Goal: Information Seeking & Learning: Understand process/instructions

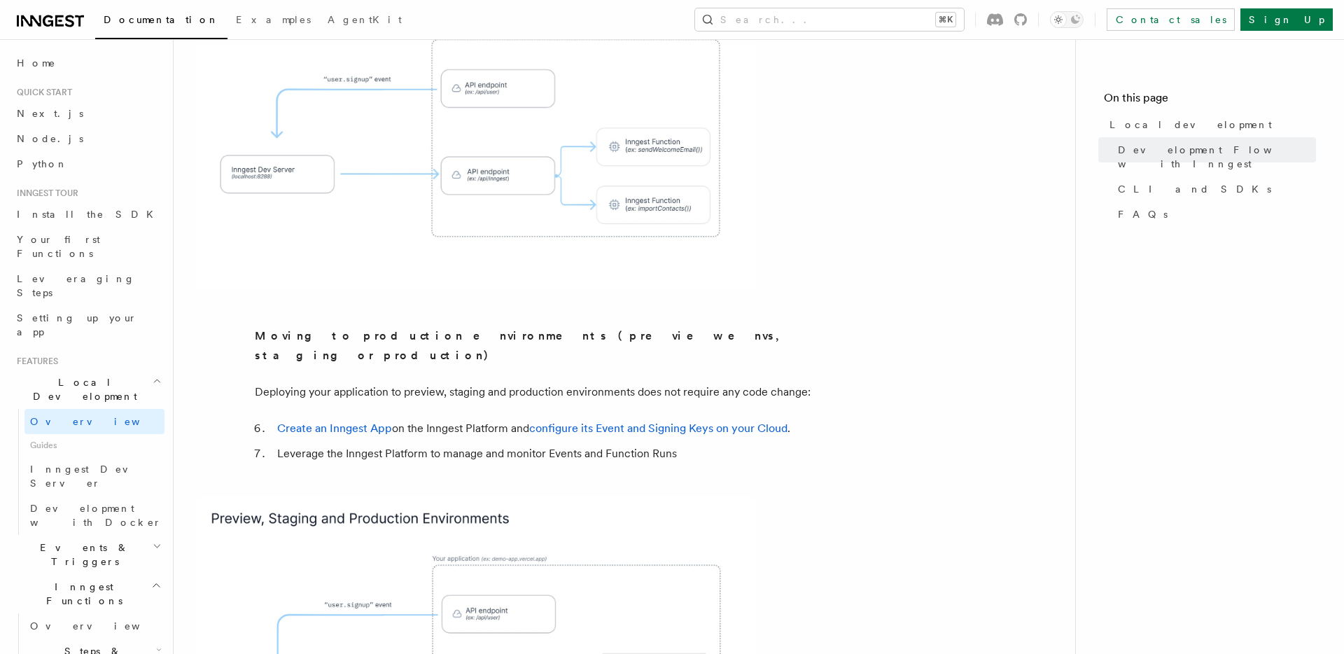
scroll to position [1067, 0]
click at [367, 441] on li "Leverage the Inngest Platform to manage and monitor Events and Function Runs" at bounding box center [544, 451] width 542 height 20
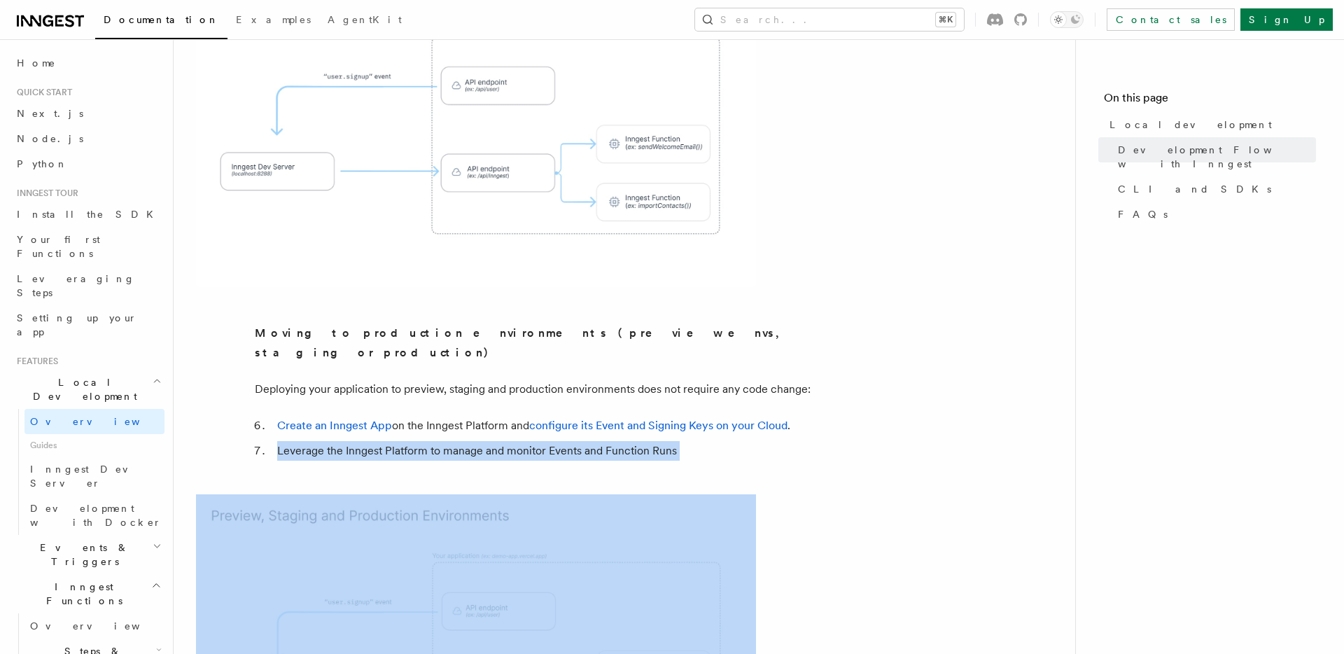
click at [516, 494] on img at bounding box center [476, 640] width 560 height 292
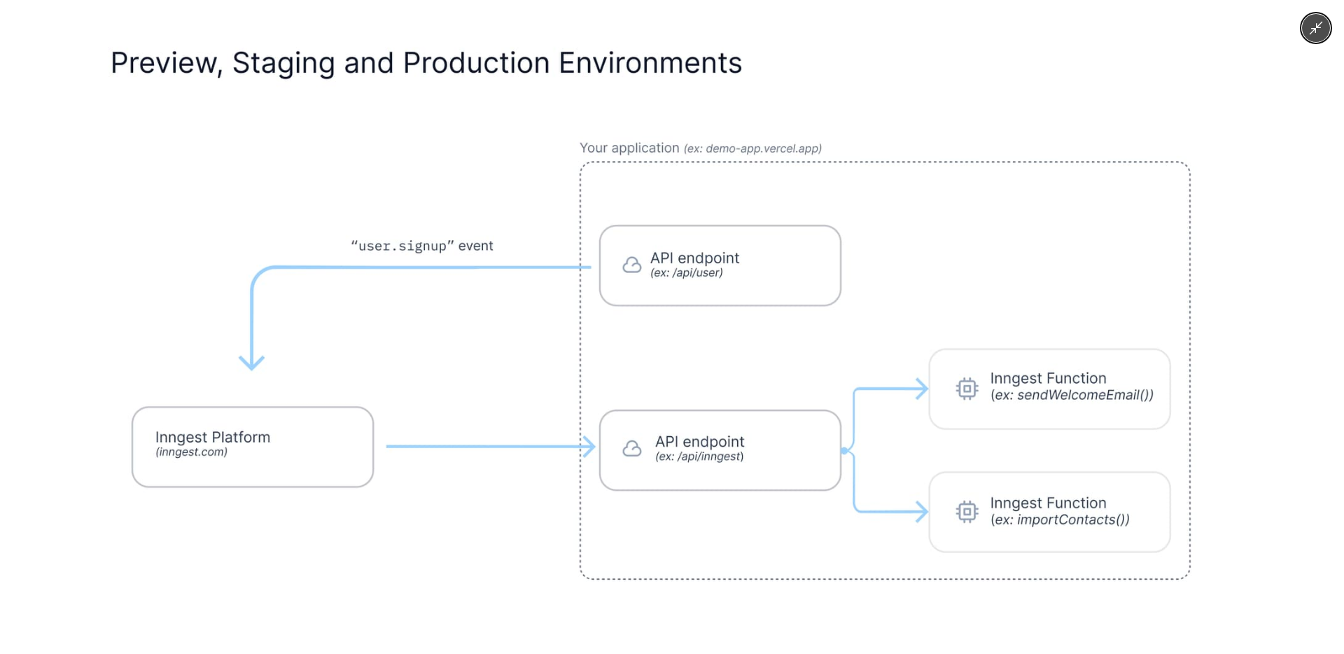
click at [575, 388] on img at bounding box center [671, 326] width 1187 height 619
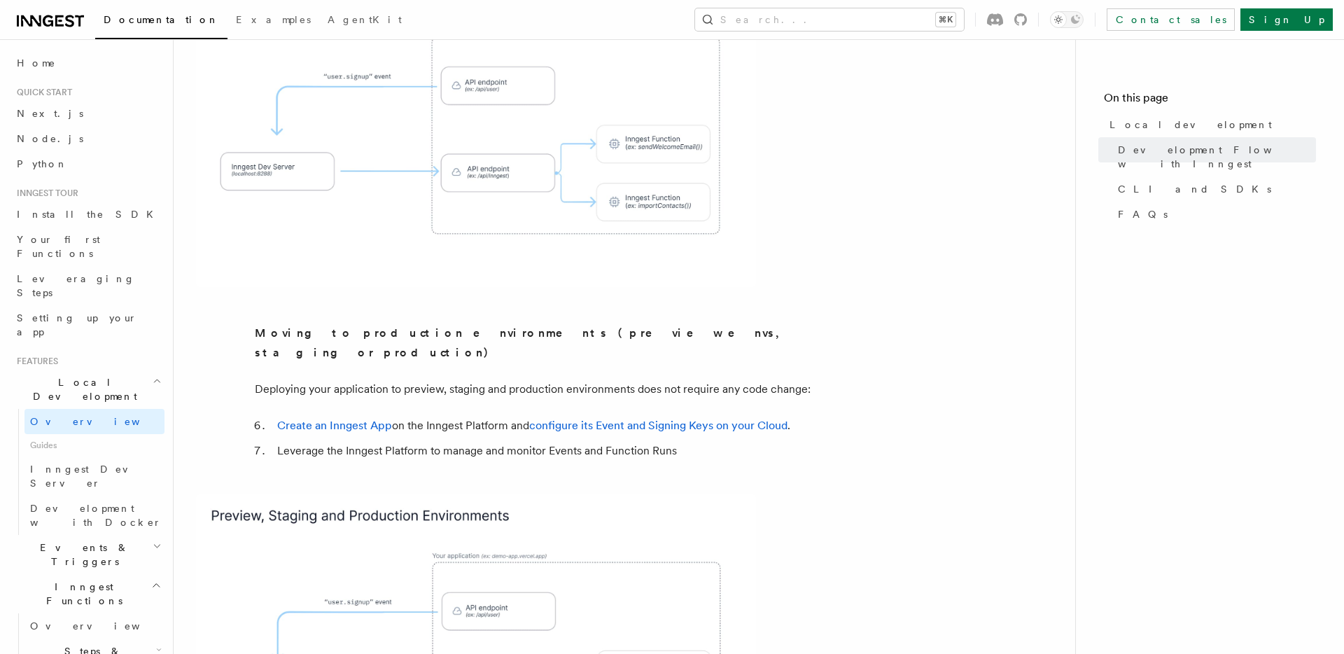
click at [649, 407] on article "Features Local development Inngest's tooling makes it easy to develop your func…" at bounding box center [624, 474] width 857 height 2961
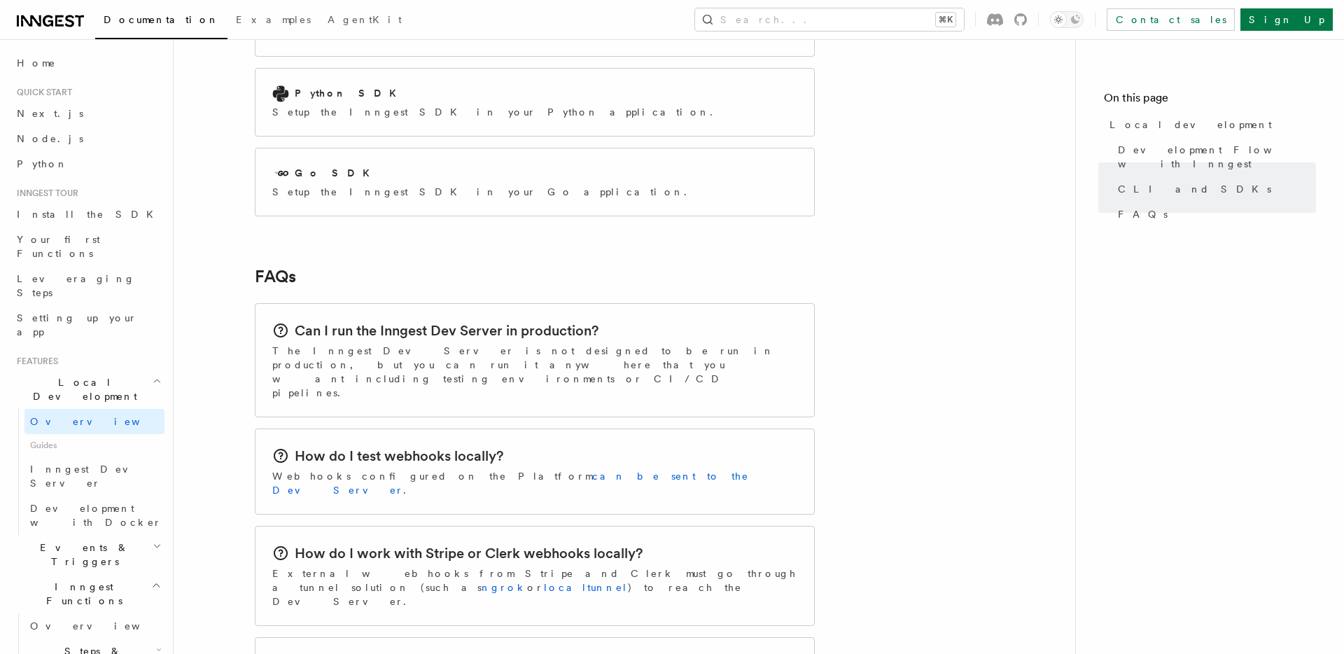
scroll to position [2010, 0]
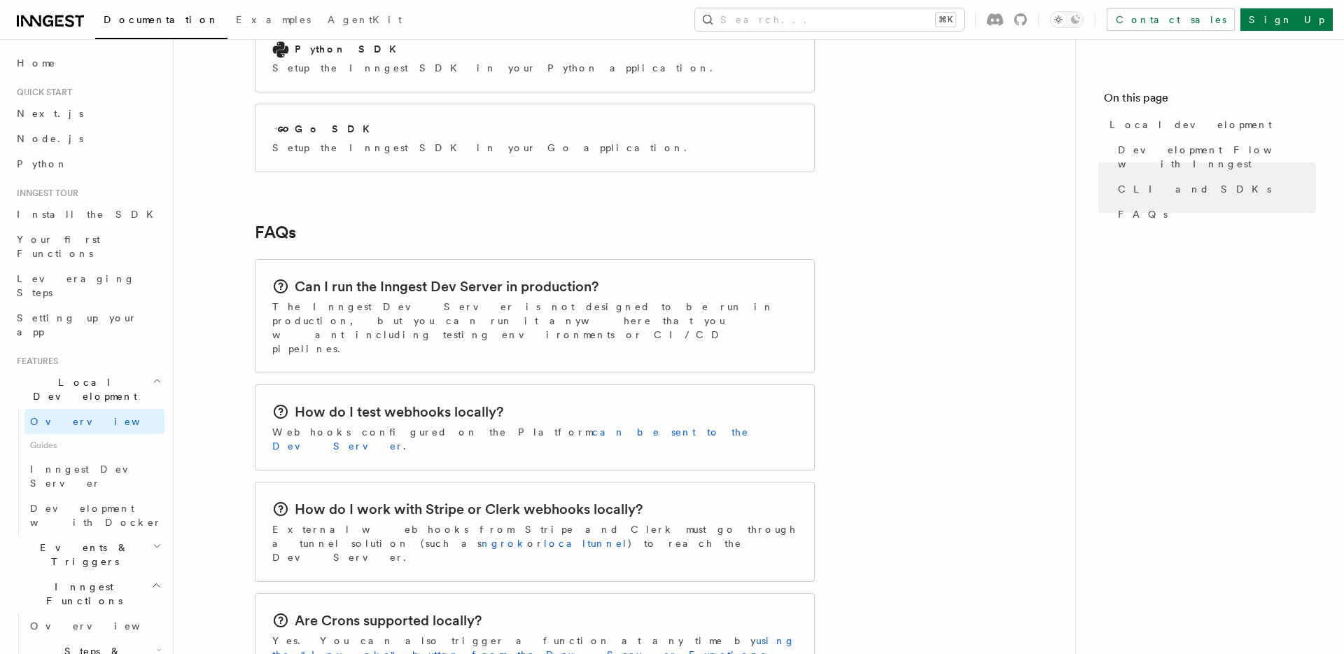
click at [507, 261] on div "Can I run the Inngest Dev Server in production? The Inngest Dev Server is not d…" at bounding box center [534, 316] width 558 height 113
click at [433, 300] on p "The Inngest Dev Server is not designed to be run in production, but you can run…" at bounding box center [534, 328] width 525 height 56
click at [426, 300] on p "The Inngest Dev Server is not designed to be run in production, but you can run…" at bounding box center [534, 328] width 525 height 56
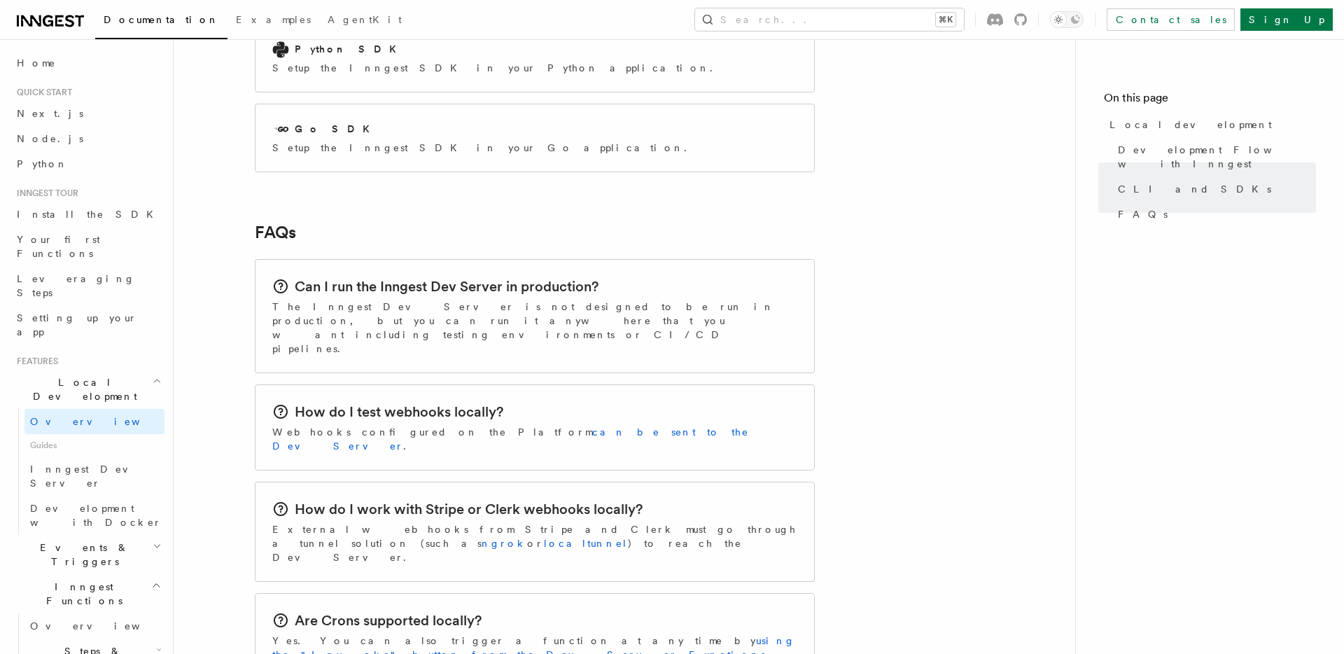
click at [426, 300] on p "The Inngest Dev Server is not designed to be run in production, but you can run…" at bounding box center [534, 328] width 525 height 56
click at [495, 300] on p "The Inngest Dev Server is not designed to be run in production, but you can run…" at bounding box center [534, 328] width 525 height 56
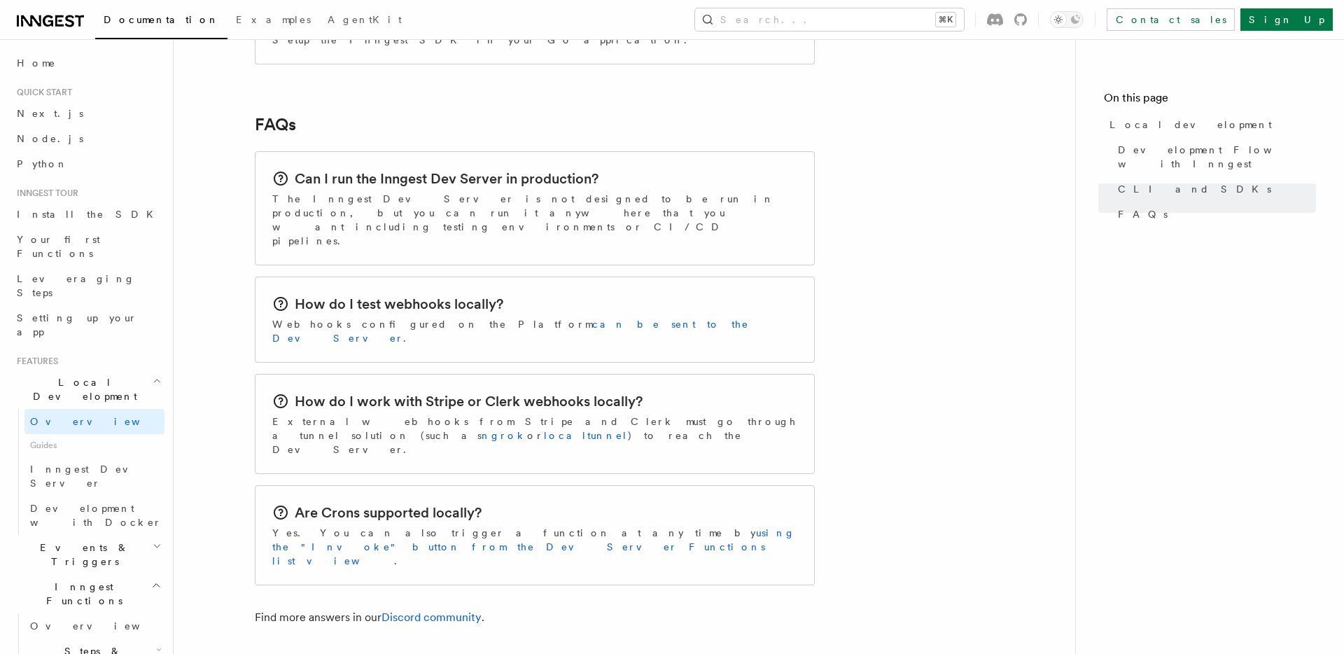
scroll to position [2118, 0]
click at [344, 502] on h2 "Are Crons supported locally?" at bounding box center [388, 512] width 187 height 20
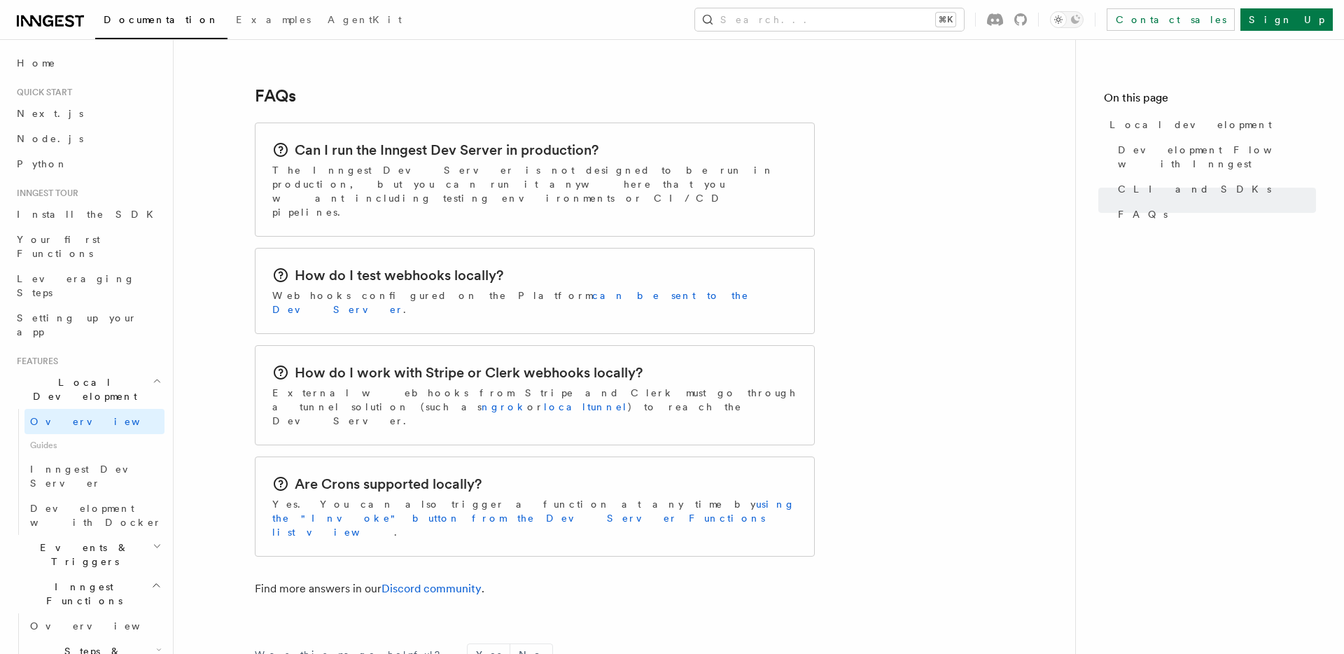
scroll to position [2218, 0]
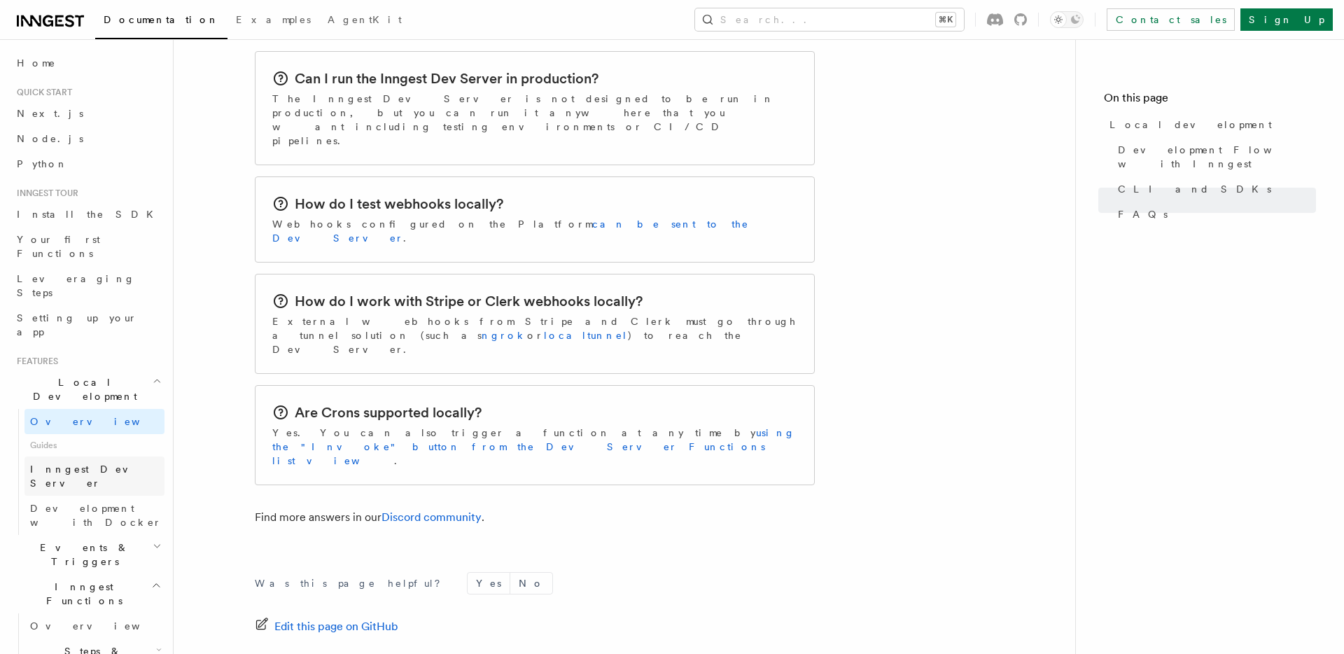
click at [108, 463] on span "Inngest Dev Server" at bounding box center [90, 475] width 120 height 25
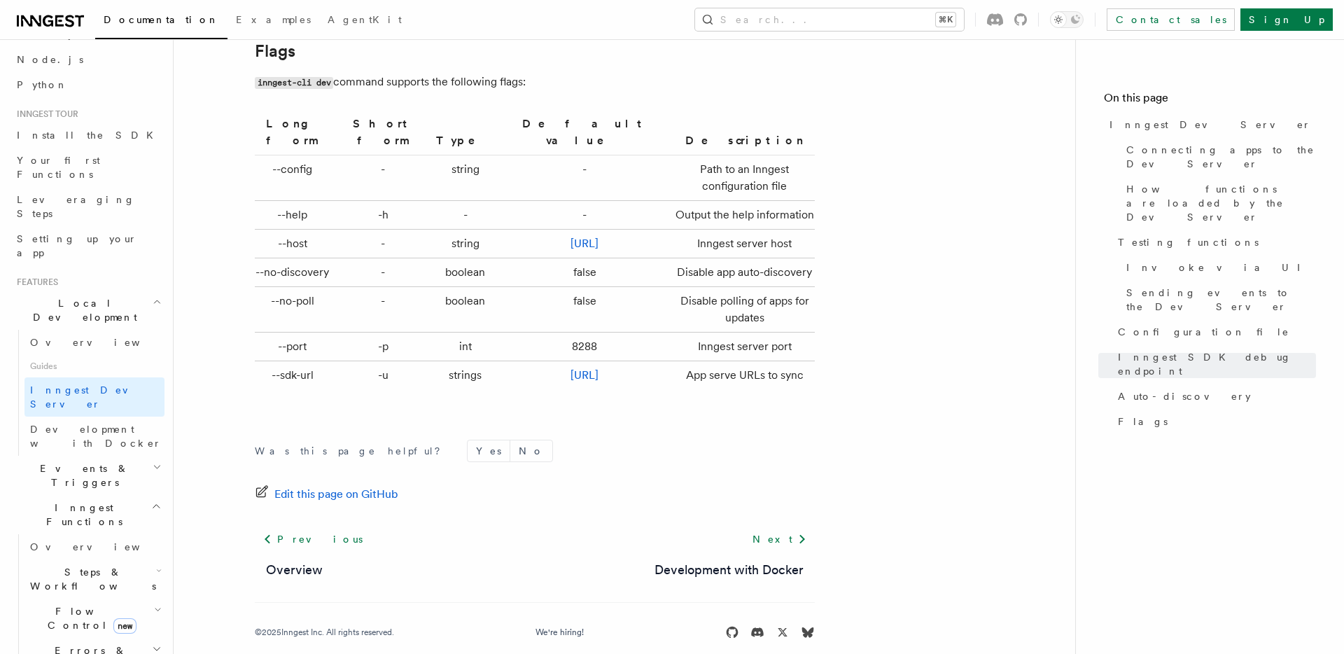
scroll to position [81, 0]
click at [106, 421] on span "Development with Docker" at bounding box center [96, 433] width 132 height 25
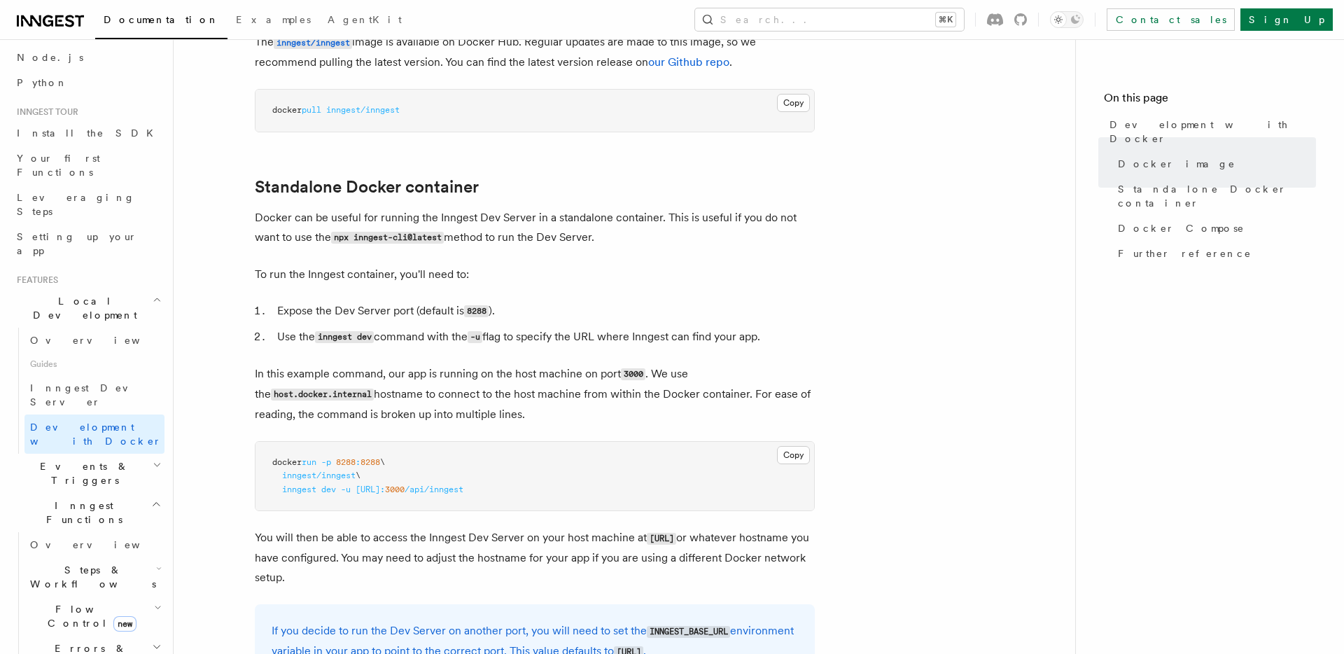
scroll to position [246, 0]
click at [385, 495] on span "http://host.docker.internal:" at bounding box center [370, 491] width 29 height 10
click at [385, 496] on span "http://host.docker.internal:" at bounding box center [370, 491] width 29 height 10
click at [442, 533] on p "You will then be able to access the Inngest Dev Server on your host machine at …" at bounding box center [535, 559] width 560 height 59
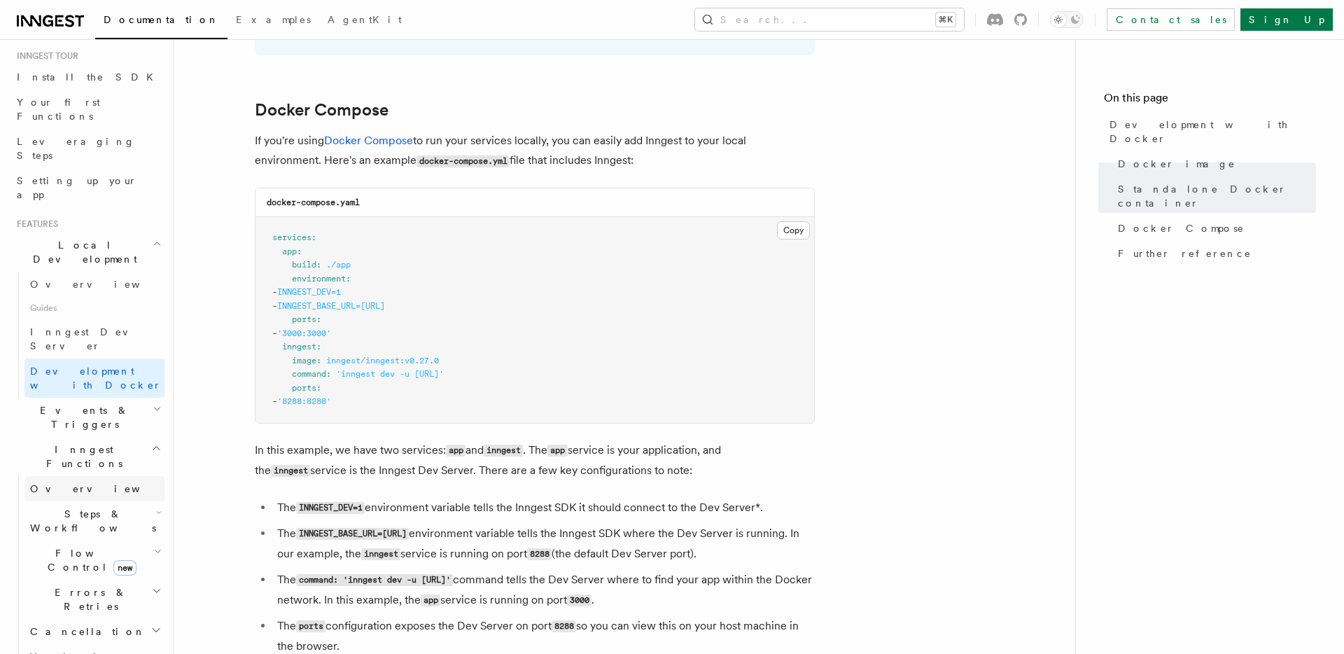
scroll to position [279, 0]
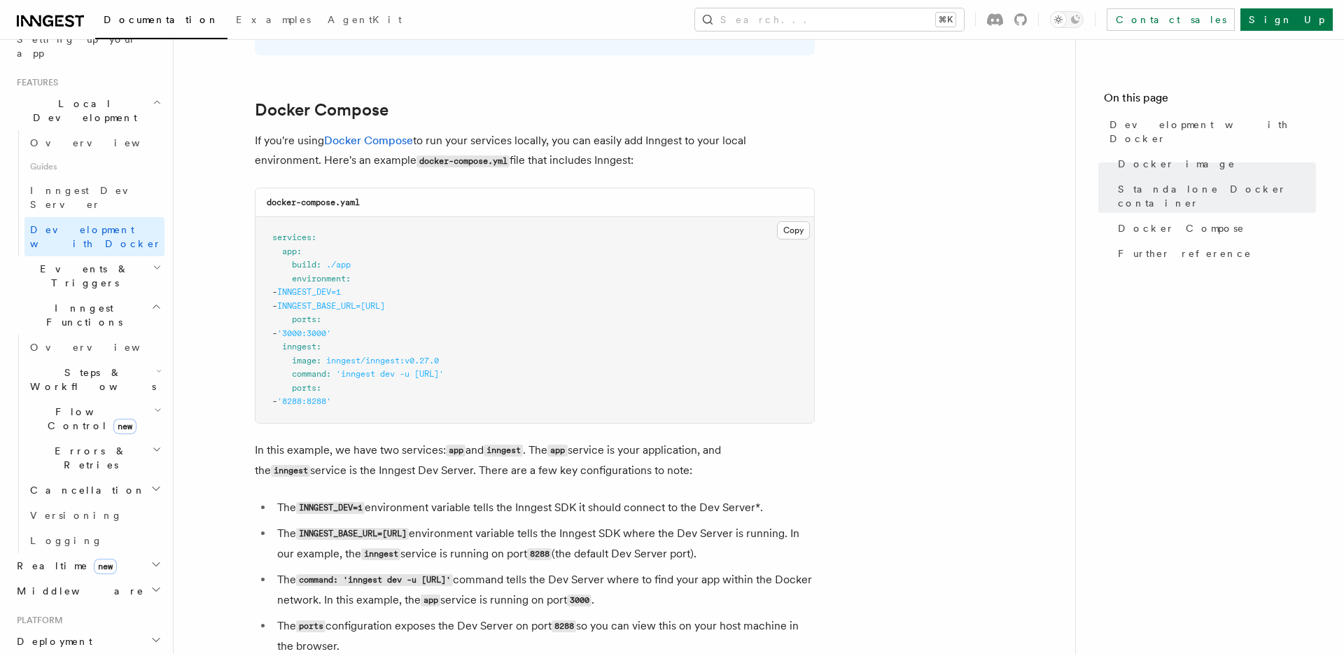
click at [152, 558] on icon "button" at bounding box center [155, 563] width 11 height 11
click at [73, 335] on link "Overview" at bounding box center [94, 347] width 140 height 25
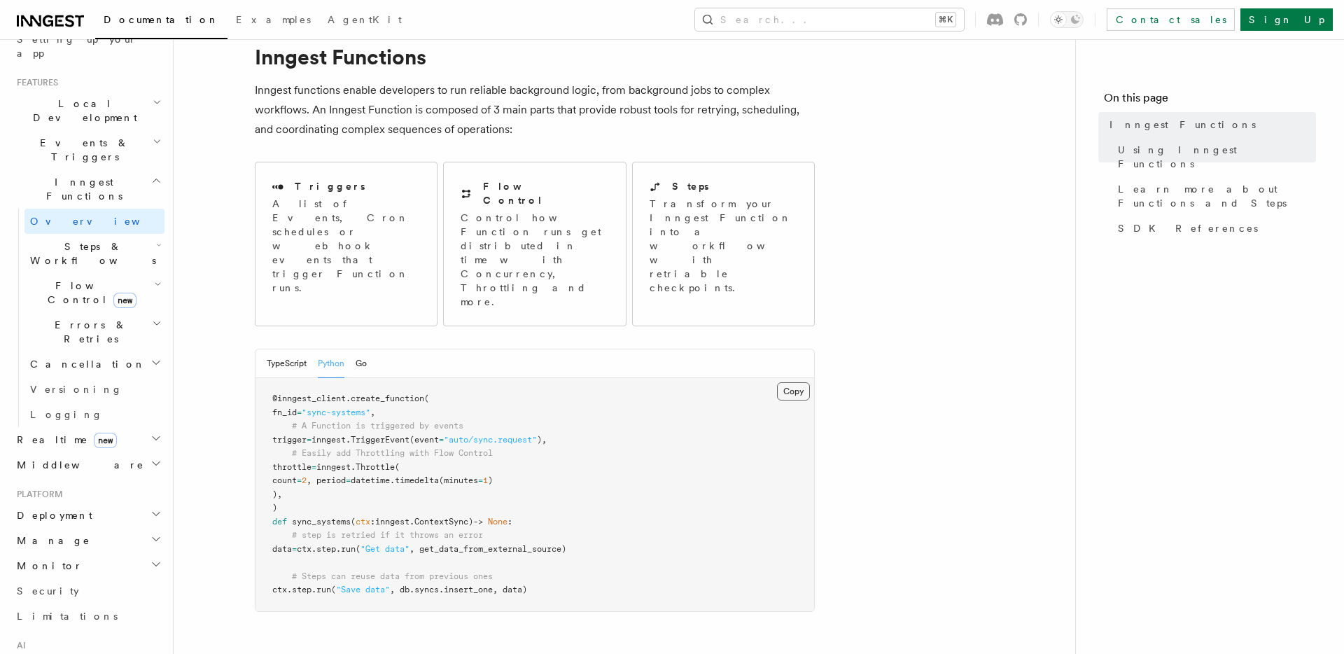
scroll to position [50, 0]
click at [334, 514] on span "sync_systems" at bounding box center [321, 519] width 59 height 10
click at [311, 542] on span "ctx" at bounding box center [304, 547] width 15 height 10
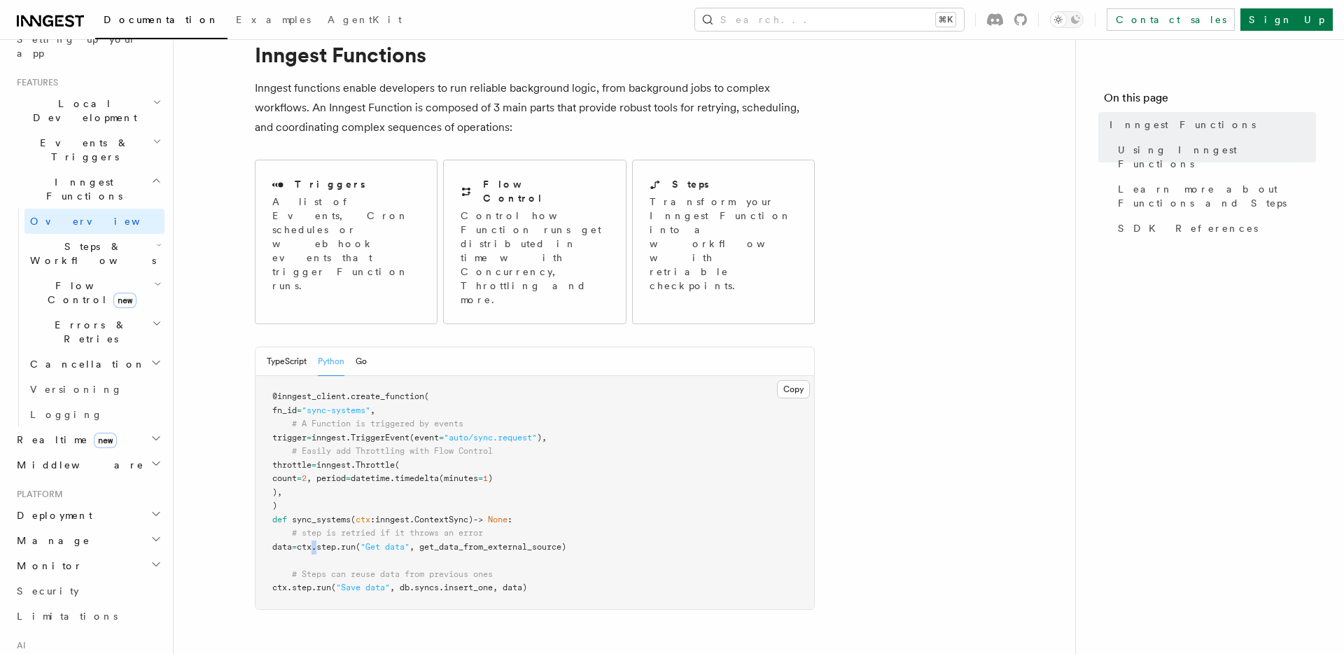
click at [311, 542] on span "ctx" at bounding box center [304, 547] width 15 height 10
click at [459, 569] on span "# Steps can reuse data from previous ones" at bounding box center [392, 574] width 201 height 10
drag, startPoint x: 388, startPoint y: 339, endPoint x: 461, endPoint y: 440, distance: 124.3
click at [461, 440] on pre "@inngest_client . create_function ( fn_id = "sync-systems" , # A Function is tr…" at bounding box center [534, 492] width 558 height 233
click at [563, 467] on pre "@inngest_client . create_function ( fn_id = "sync-systems" , # A Function is tr…" at bounding box center [534, 492] width 558 height 233
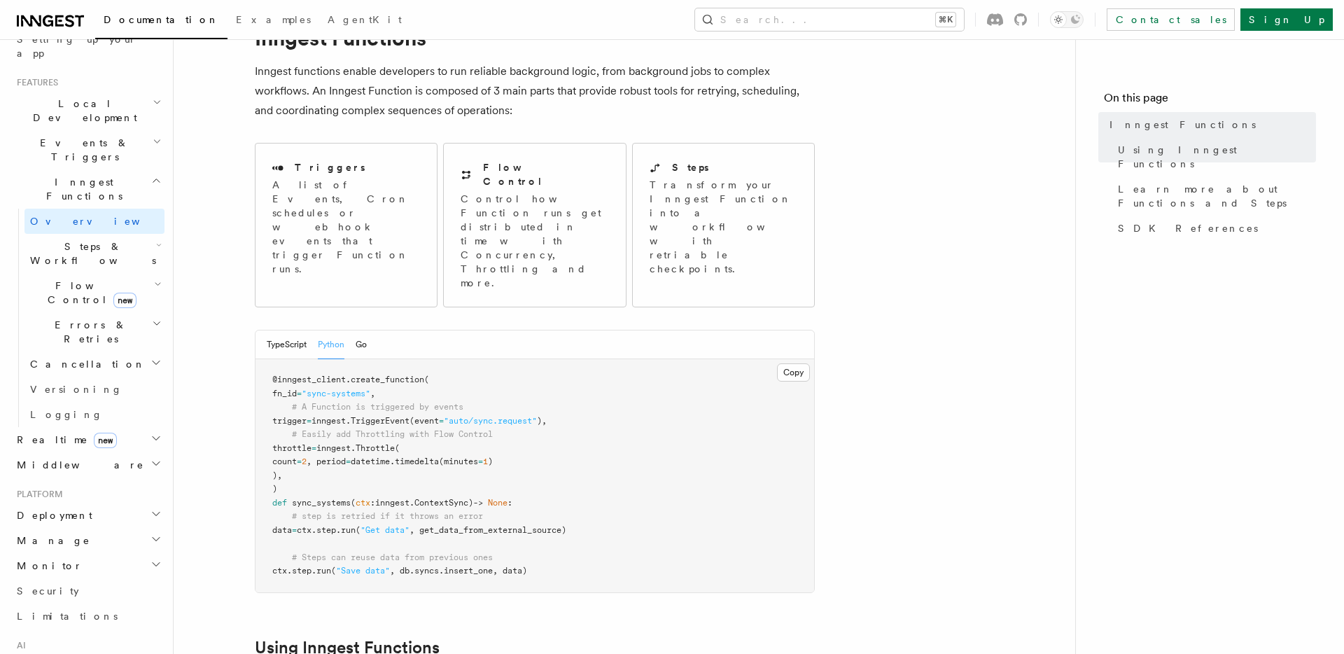
scroll to position [65, 0]
click at [274, 332] on button "TypeScript" at bounding box center [287, 346] width 40 height 29
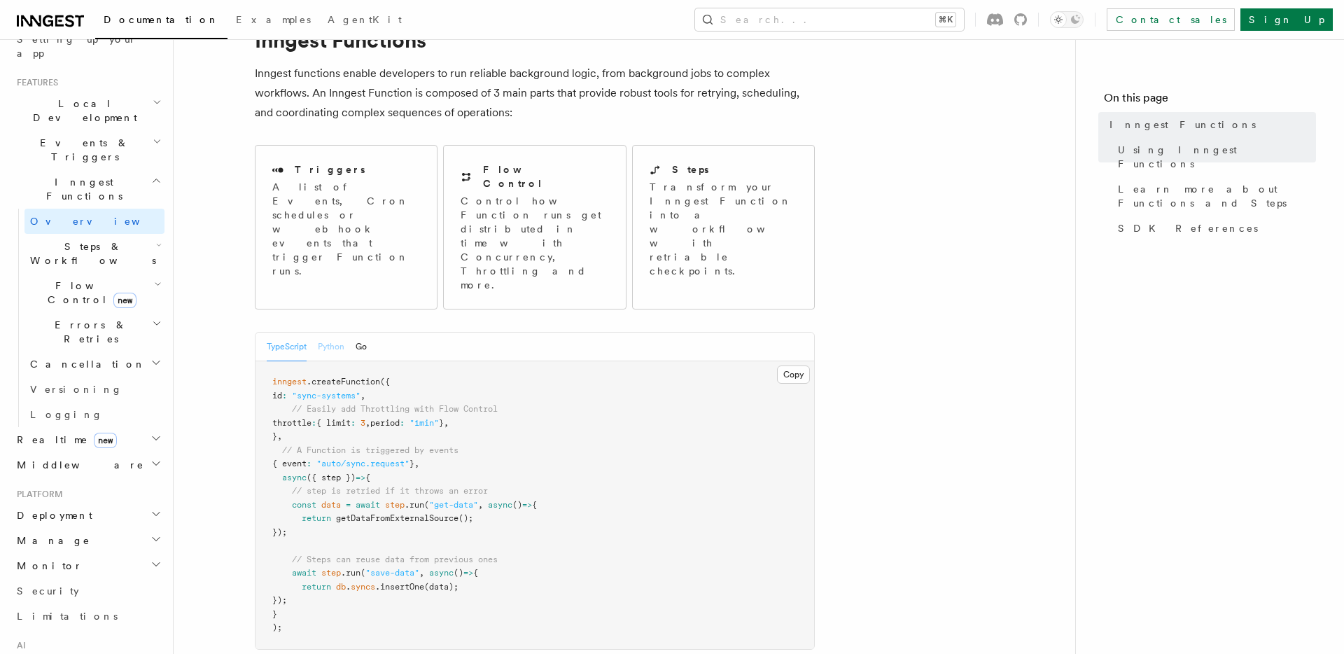
click at [325, 332] on button "Python" at bounding box center [331, 346] width 27 height 29
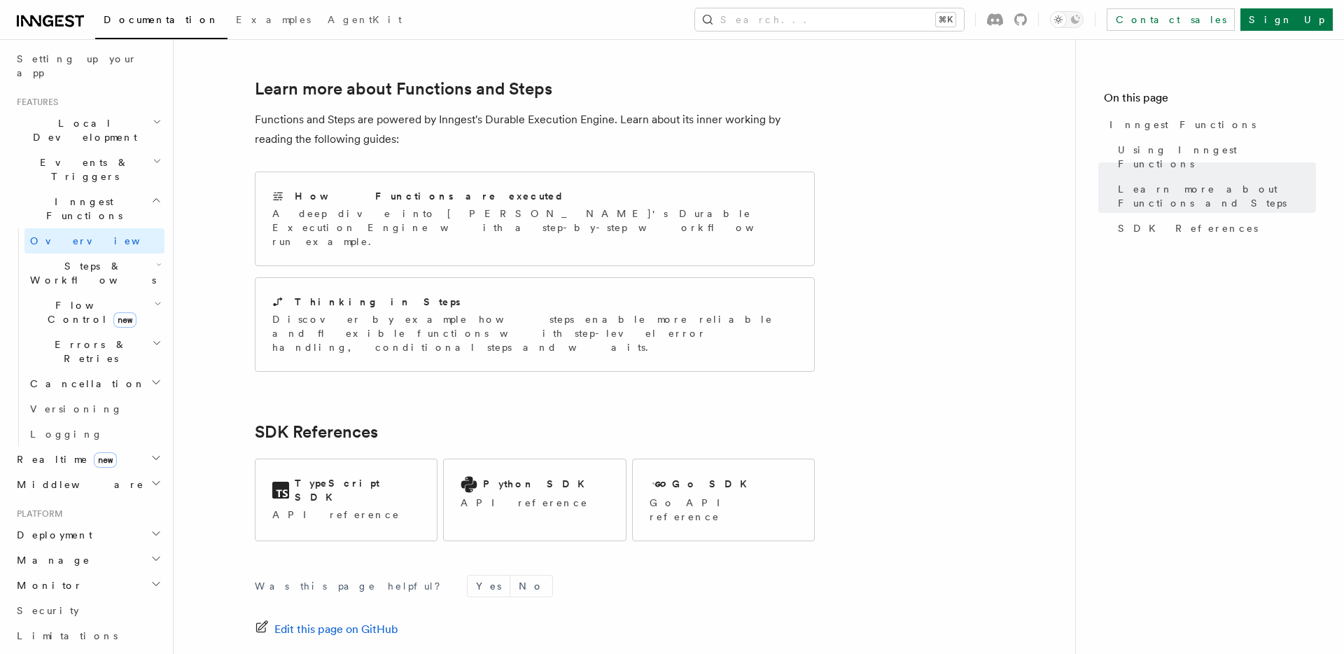
scroll to position [248, 0]
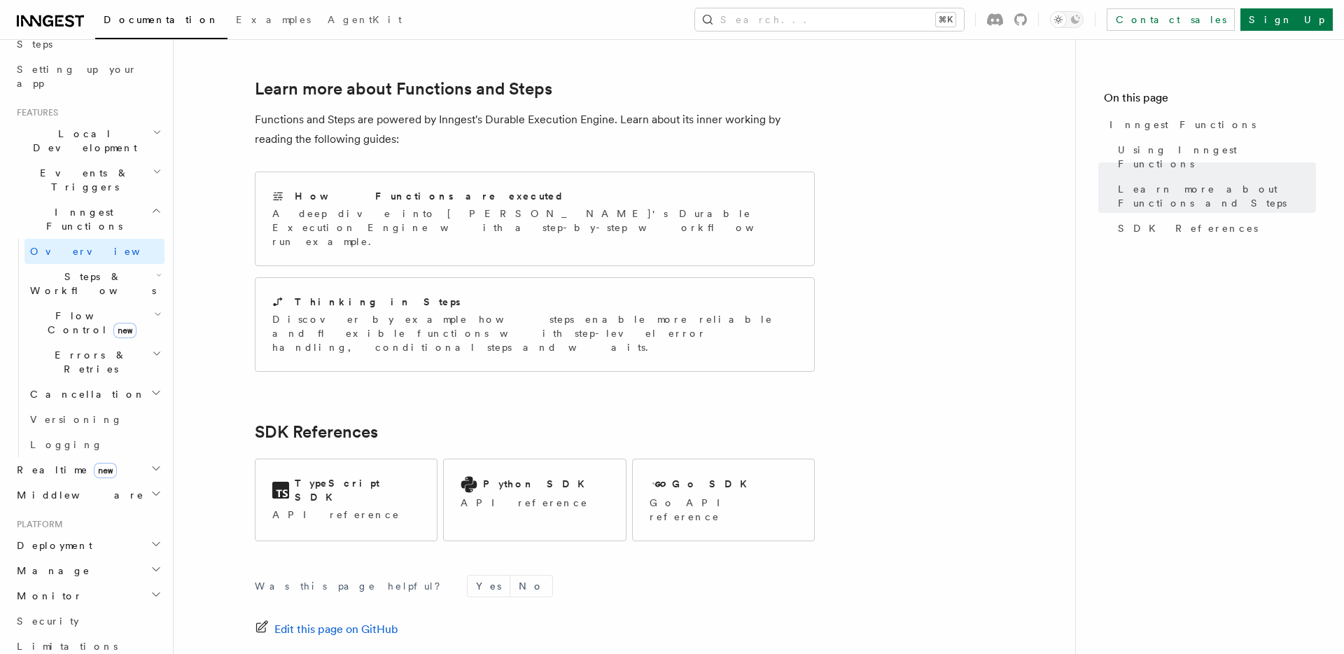
click at [156, 269] on icon "button" at bounding box center [159, 274] width 6 height 11
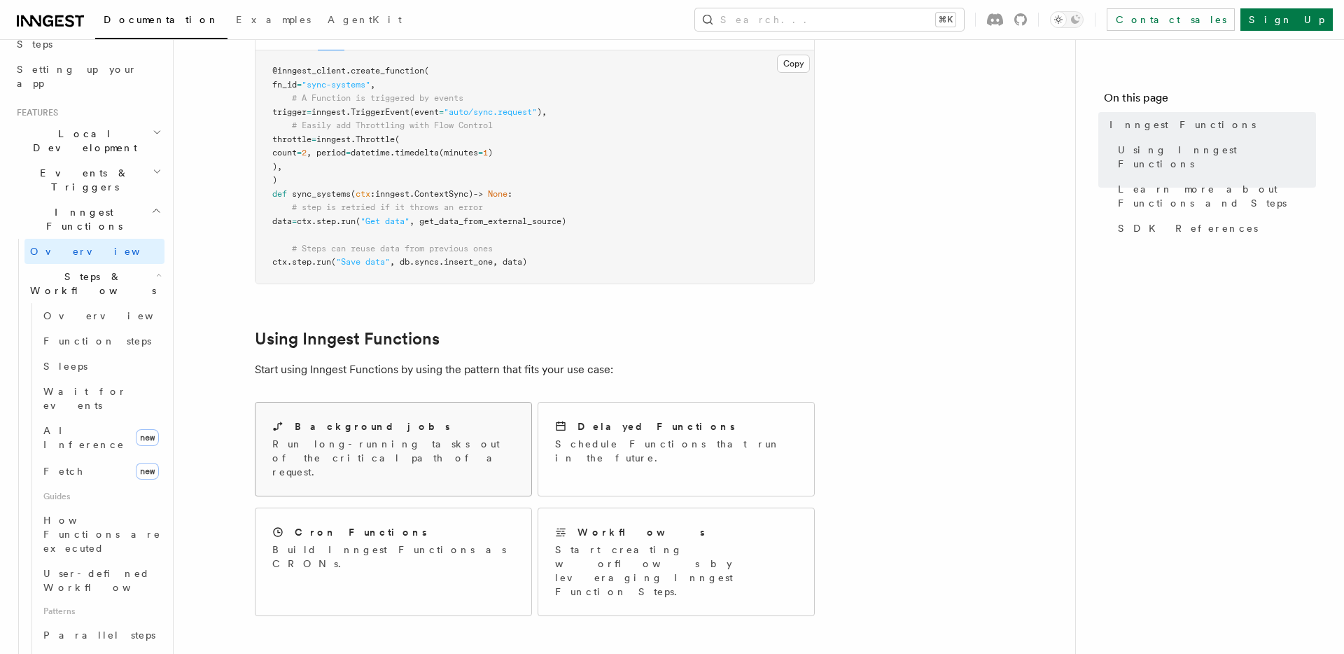
scroll to position [378, 0]
click at [411, 417] on div "Background jobs" at bounding box center [393, 424] width 242 height 15
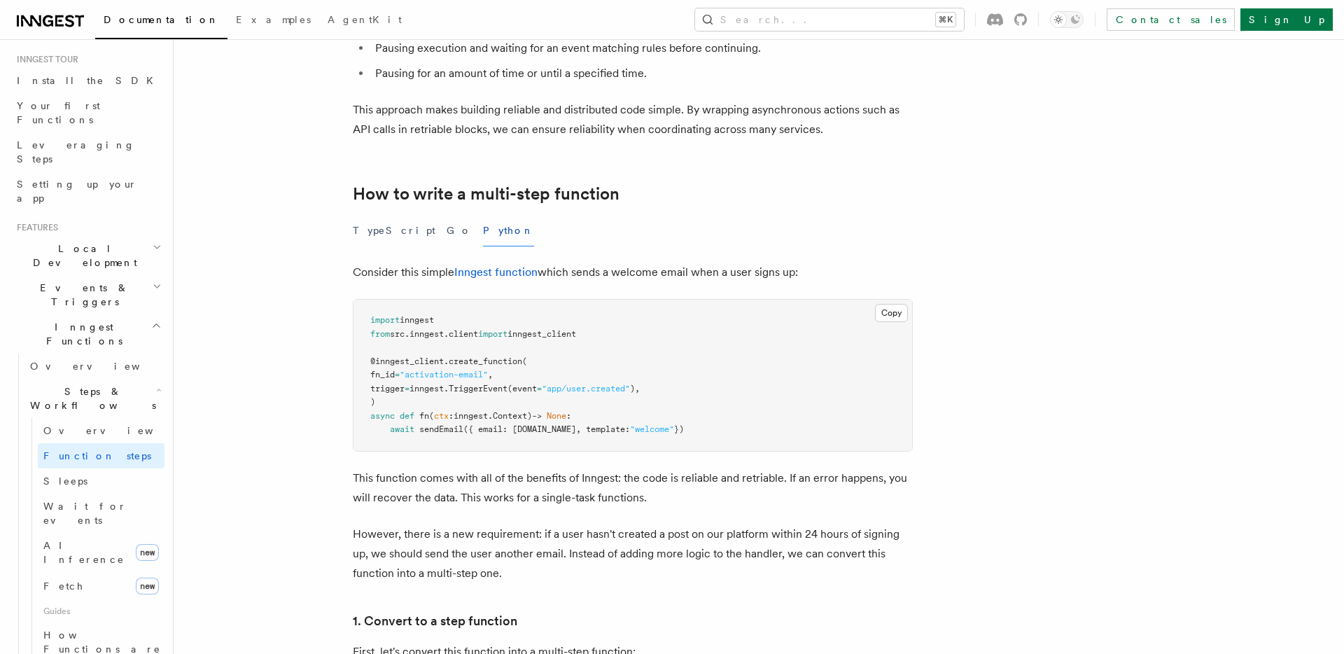
scroll to position [325, 0]
click at [674, 428] on span ""welcome"" at bounding box center [652, 427] width 44 height 10
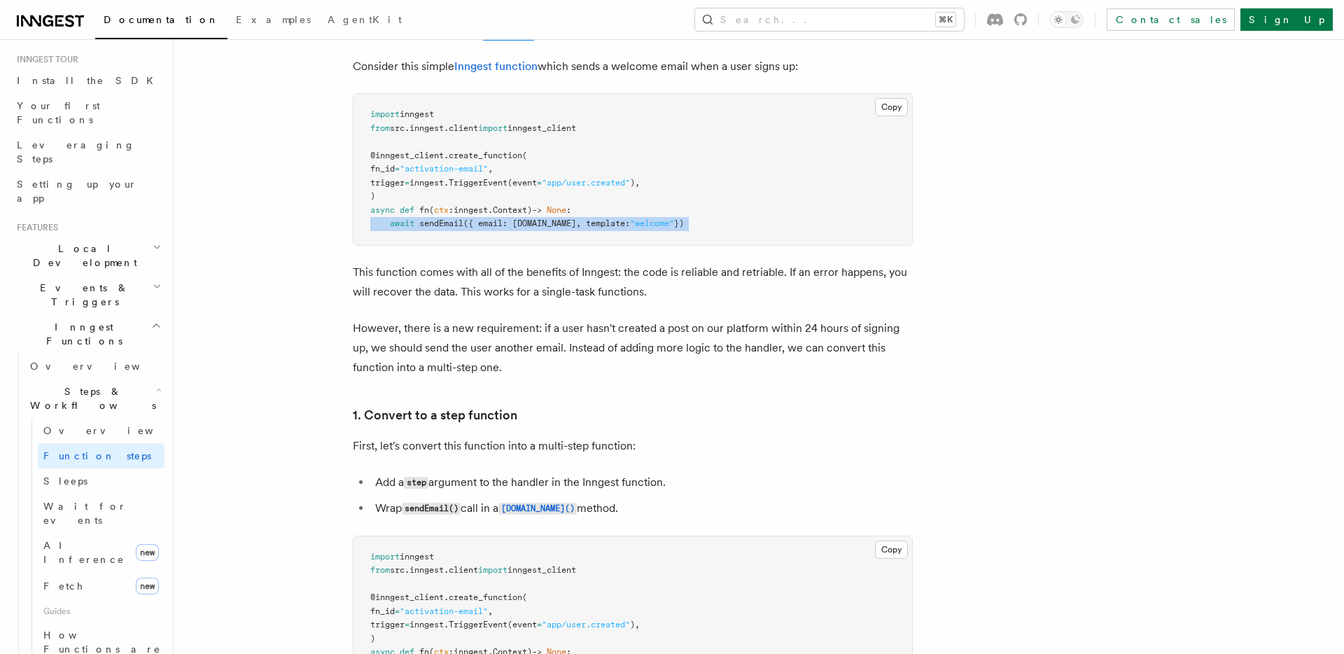
scroll to position [529, 0]
click at [513, 292] on p "This function comes with all of the benefits of Inngest: the code is reliable a…" at bounding box center [633, 281] width 560 height 39
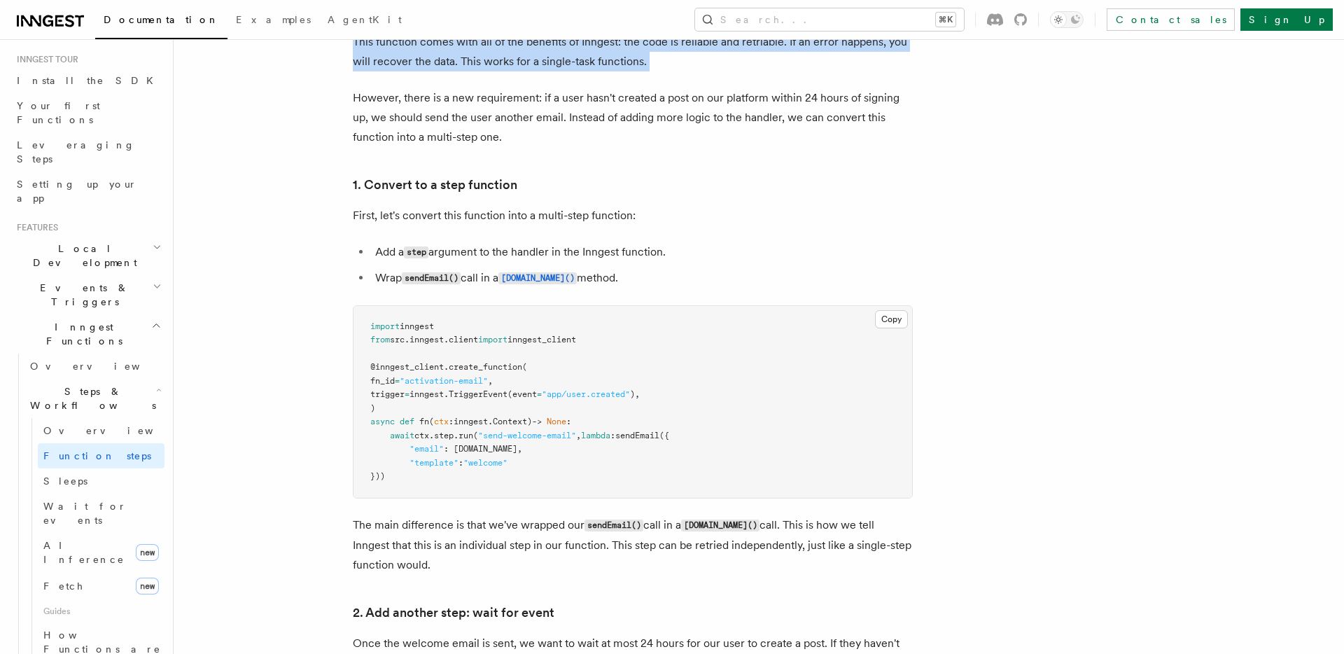
scroll to position [759, 0]
click at [652, 437] on span "sendEmail" at bounding box center [637, 435] width 44 height 10
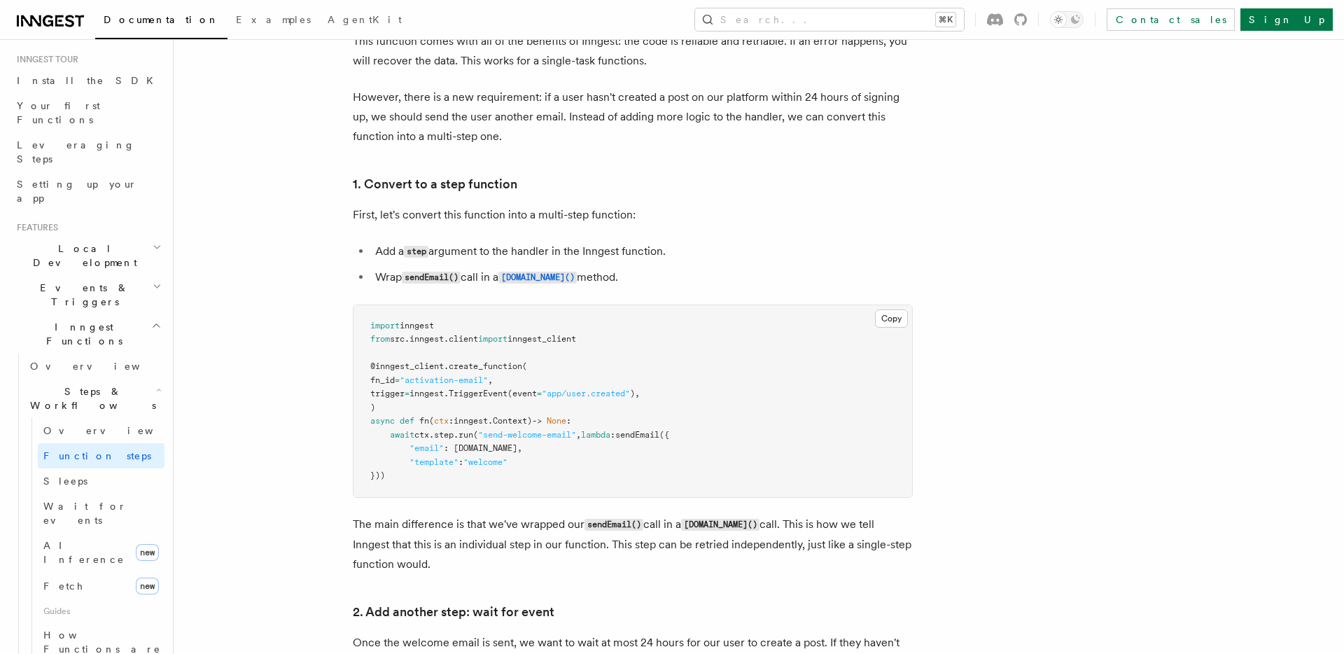
click at [652, 437] on span "sendEmail" at bounding box center [637, 435] width 44 height 10
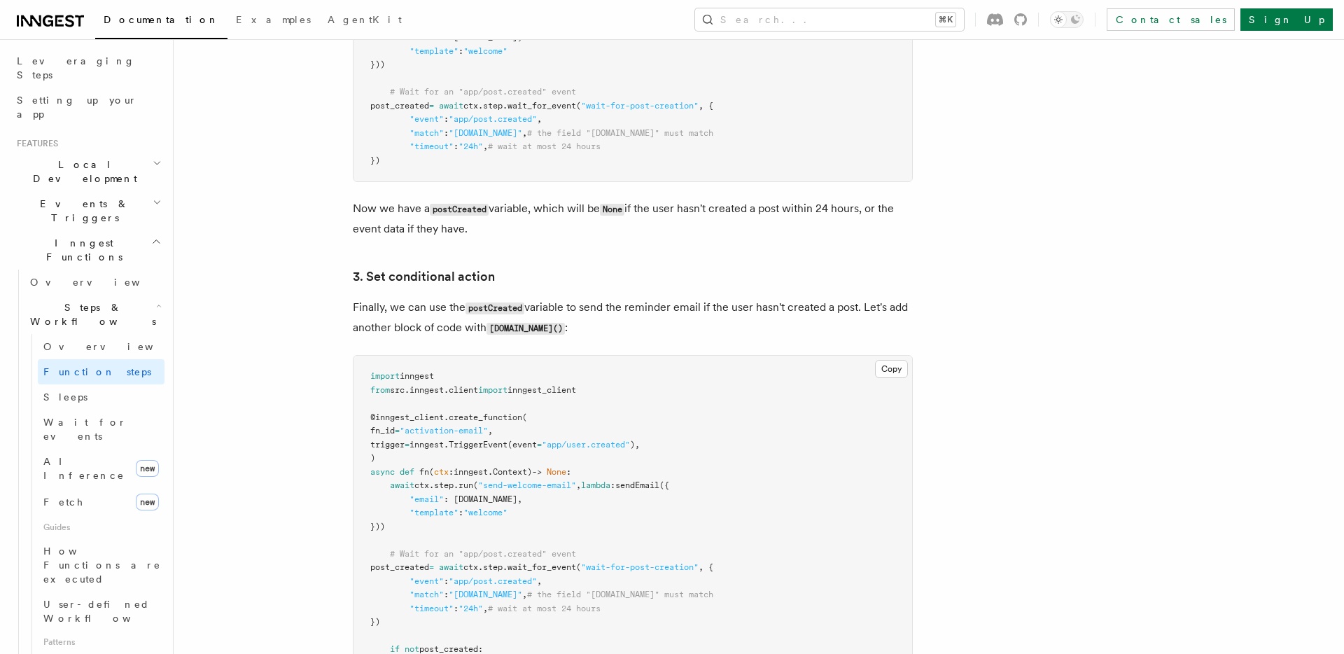
scroll to position [222, 0]
click at [74, 450] on span "AI Inference" at bounding box center [86, 464] width 87 height 28
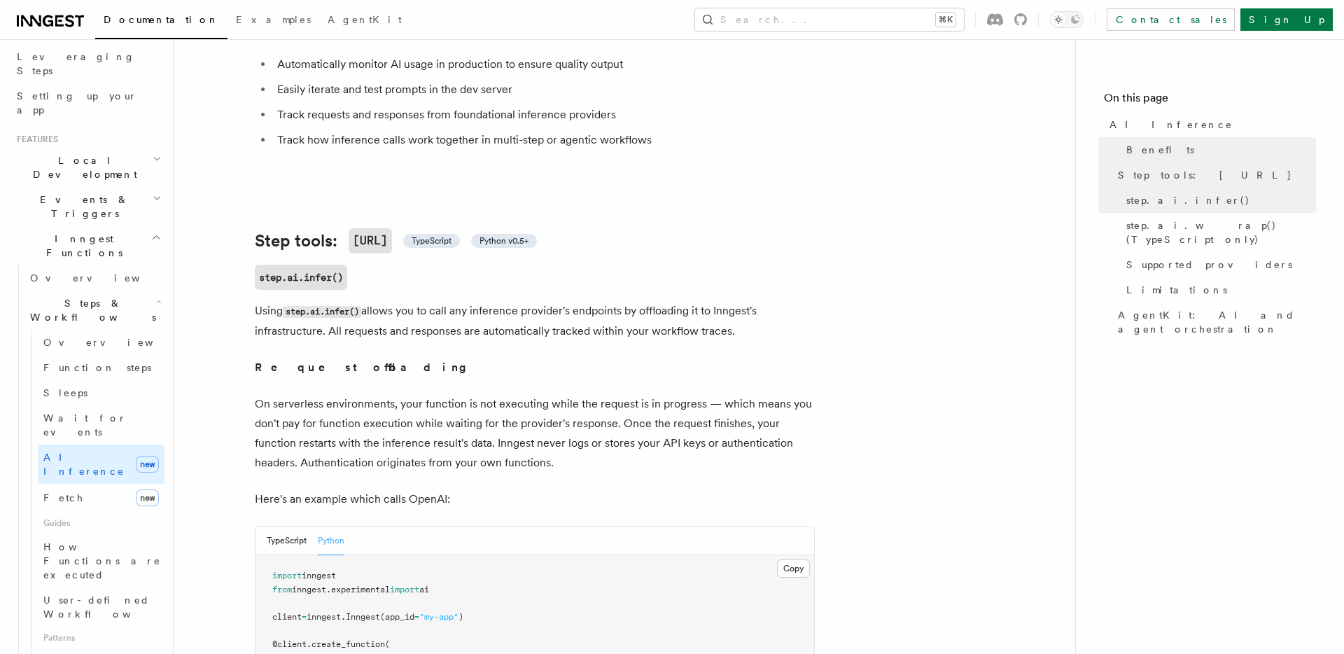
scroll to position [402, 0]
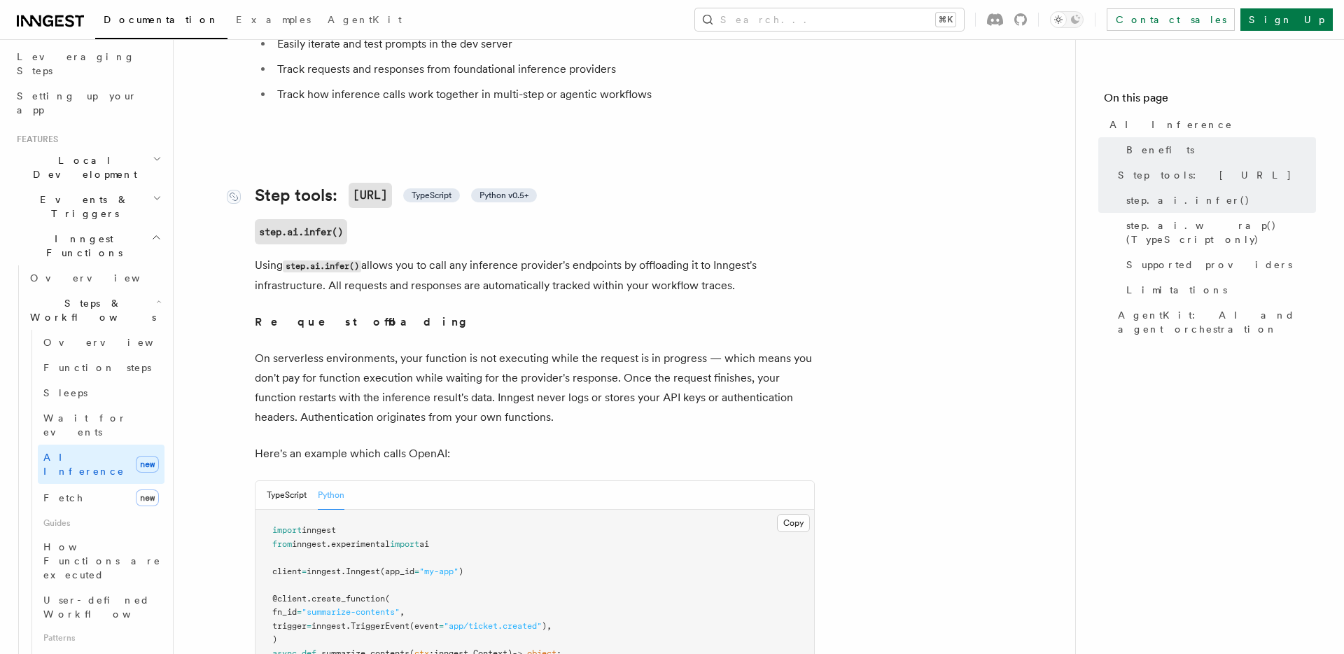
click at [513, 190] on span "Python v0.5+" at bounding box center [503, 195] width 49 height 11
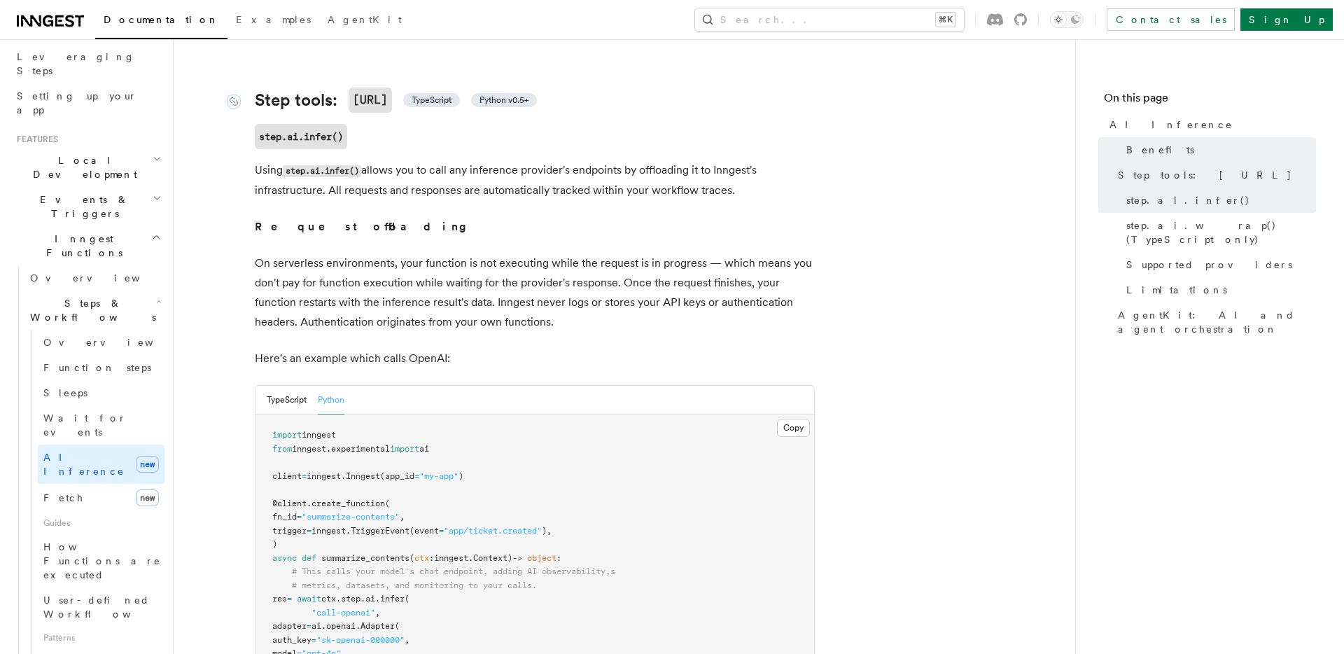
scroll to position [499, 0]
click at [505, 93] on span "Python v0.5+" at bounding box center [503, 98] width 49 height 11
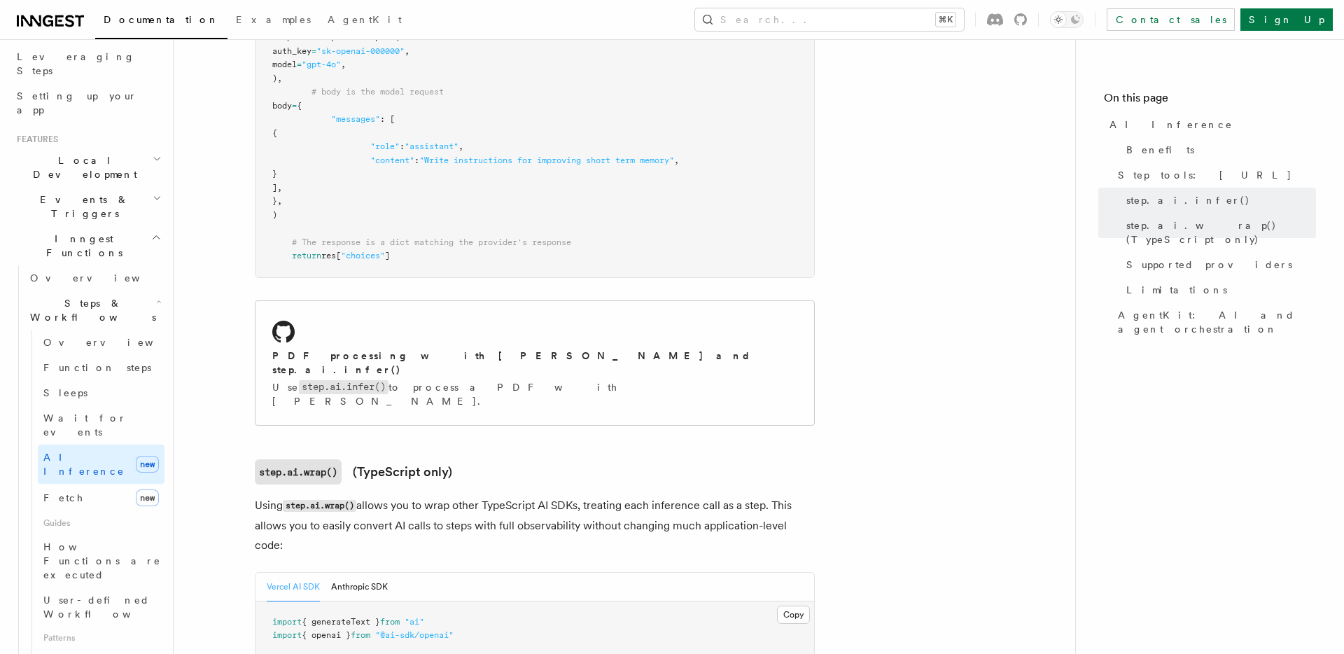
scroll to position [1097, 0]
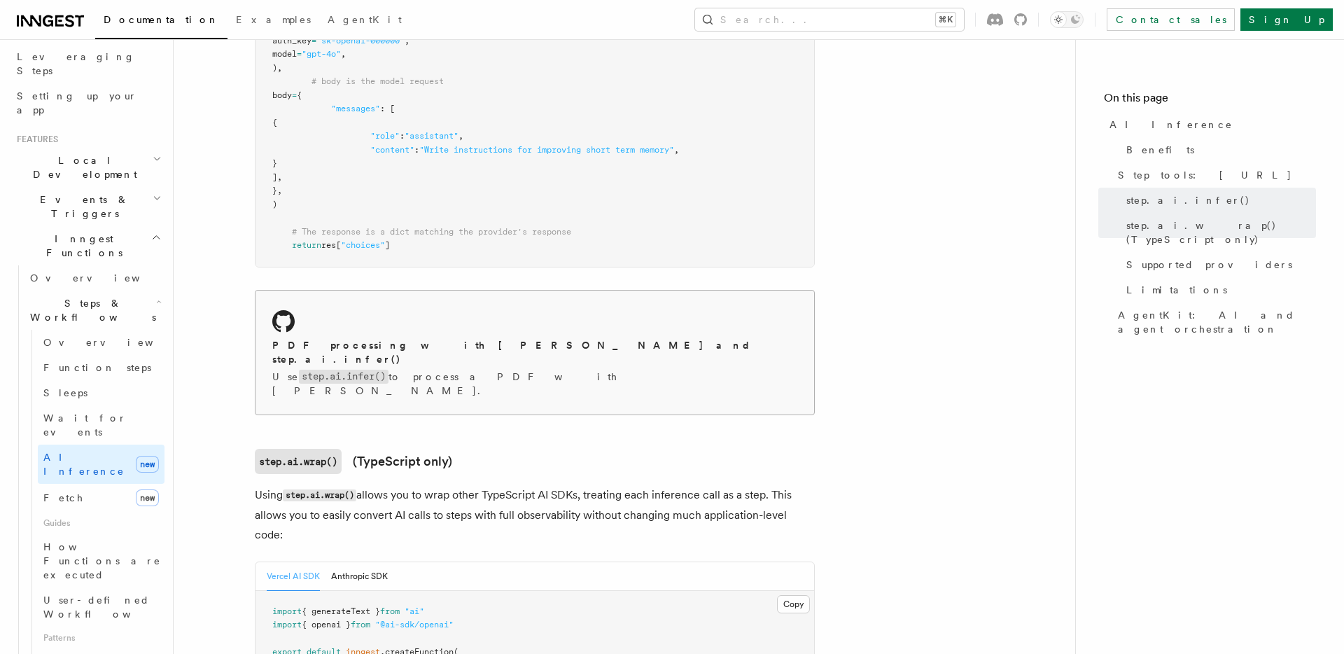
click at [458, 338] on h2 "PDF processing with Claude Sonnet and step.ai.infer()" at bounding box center [534, 352] width 525 height 28
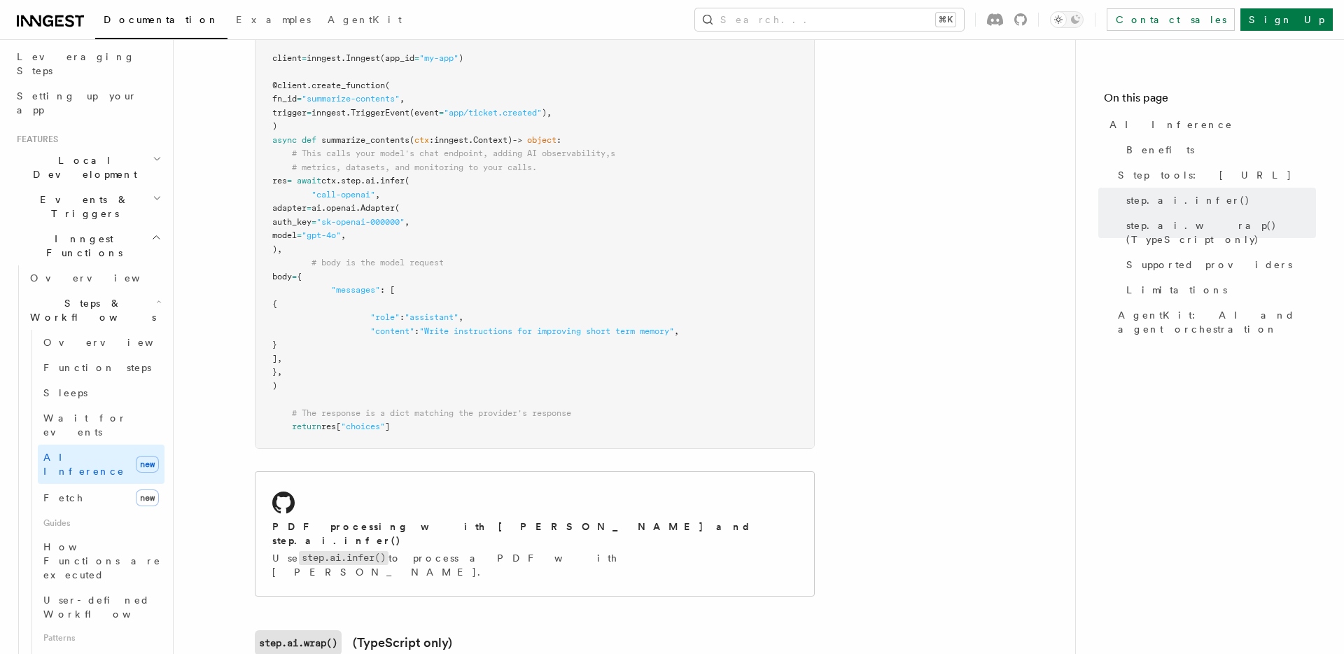
scroll to position [896, 0]
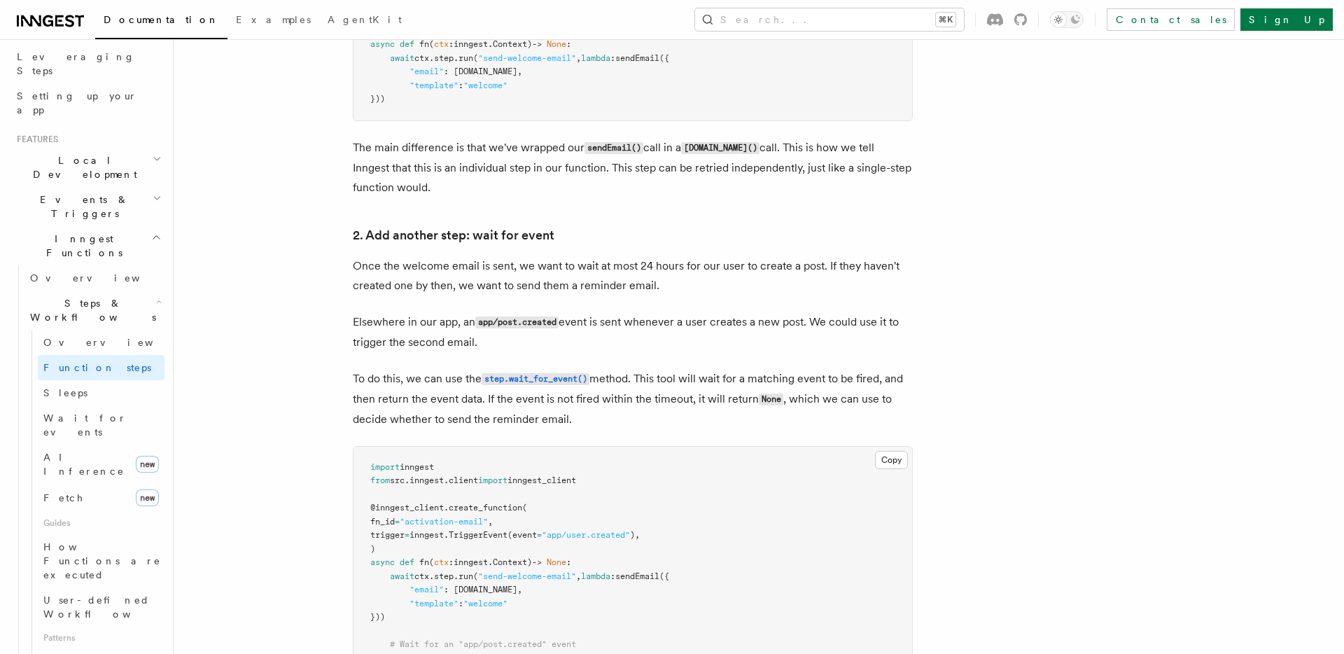
scroll to position [1037, 0]
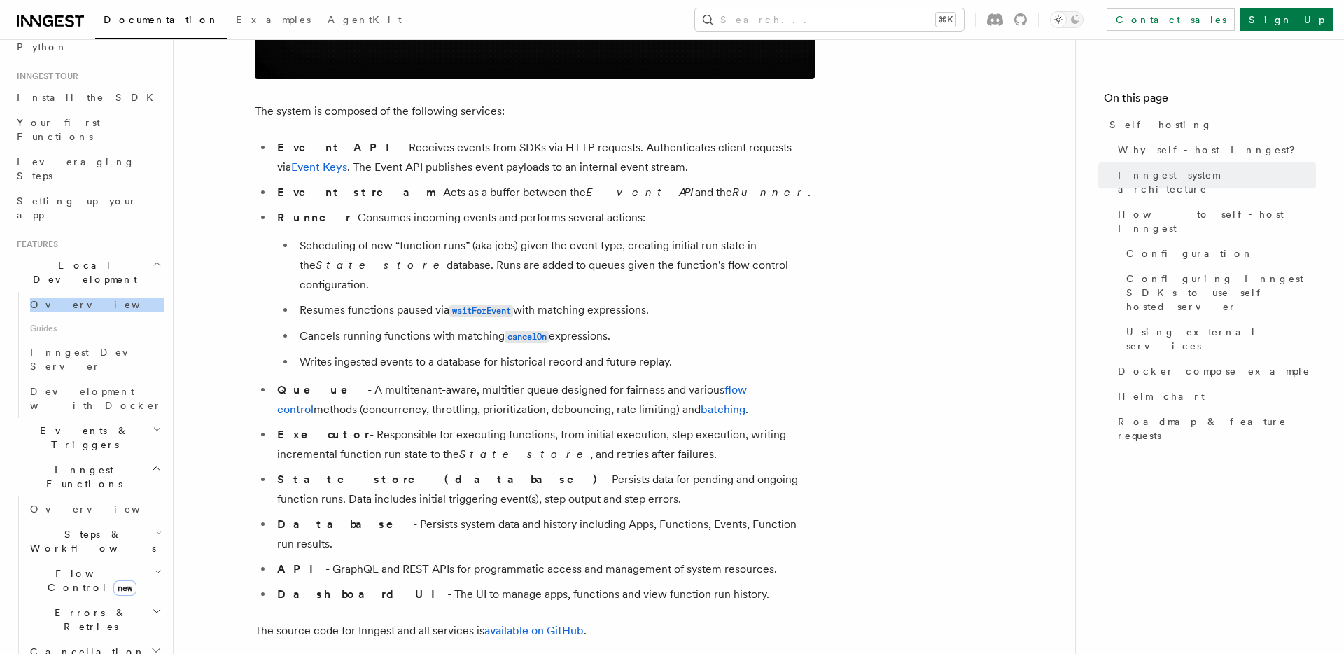
scroll to position [781, 0]
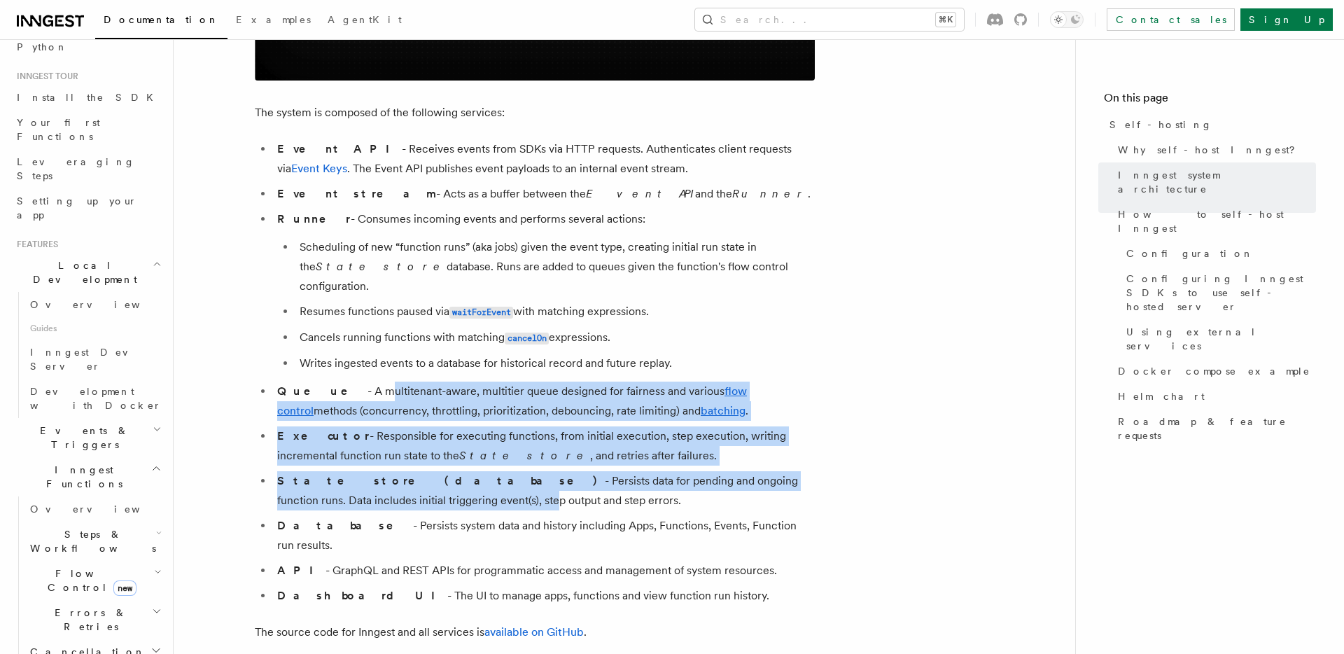
drag, startPoint x: 334, startPoint y: 368, endPoint x: 330, endPoint y: 489, distance: 121.1
click at [330, 489] on ul "Event API - Receives events from SDKs via HTTP requests. Authenticates client r…" at bounding box center [535, 372] width 560 height 466
click at [523, 471] on li "State store (database) - Persists data for pending and ongoing function runs. D…" at bounding box center [544, 490] width 542 height 39
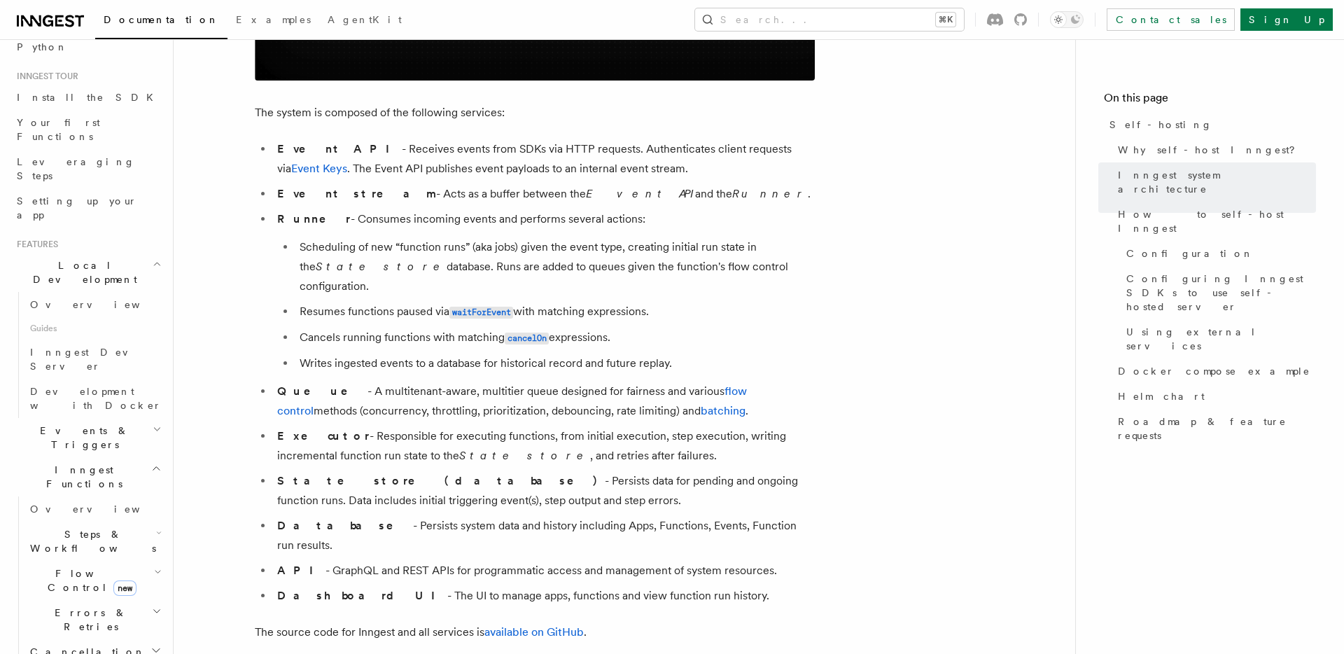
click at [560, 388] on li "Queue - A multitenant-aware, multitier queue designed for fairness and various …" at bounding box center [544, 400] width 542 height 39
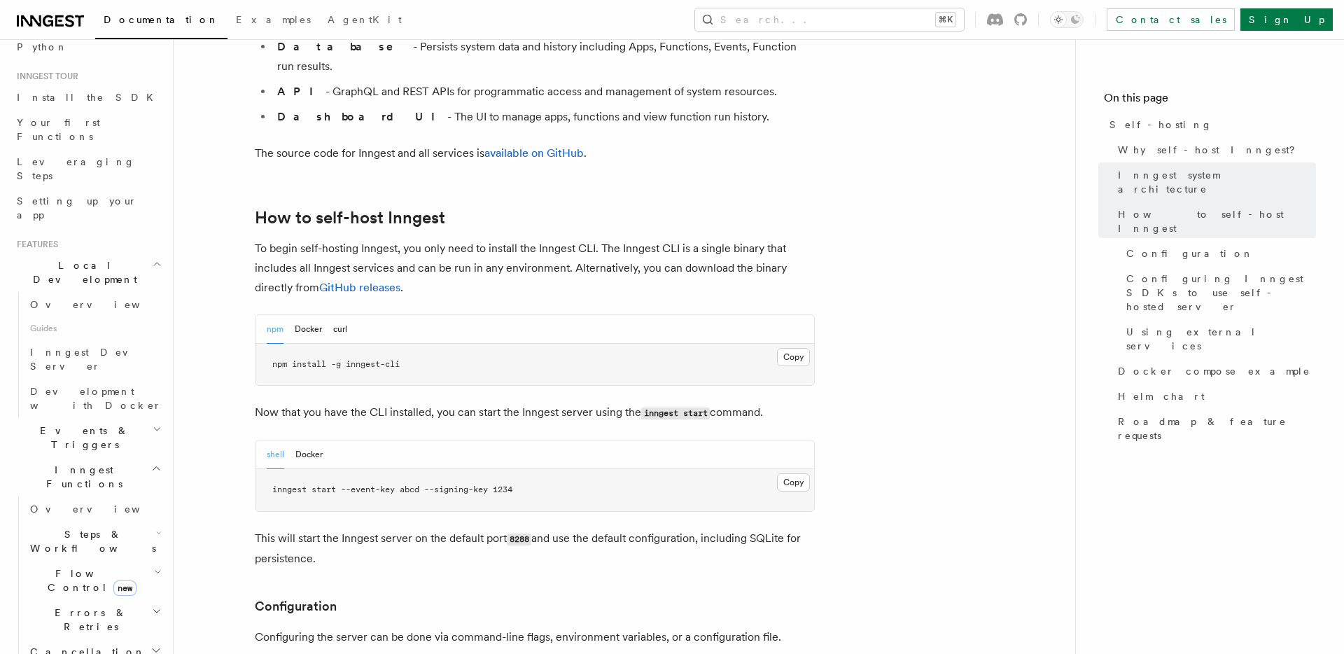
scroll to position [1261, 0]
click at [385, 358] on span "npm install -g inngest-cli" at bounding box center [335, 363] width 127 height 10
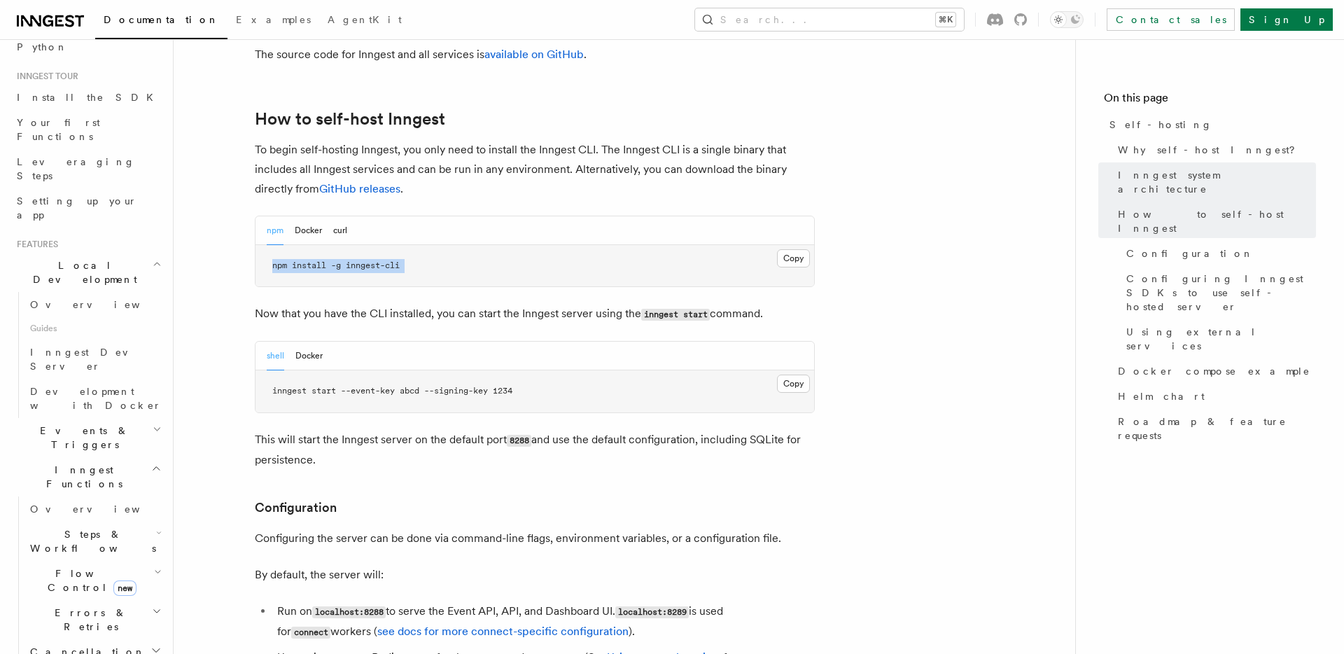
scroll to position [1361, 0]
click at [433, 383] on span "inngest start --event-key abcd --signing-key 1234" at bounding box center [392, 388] width 240 height 10
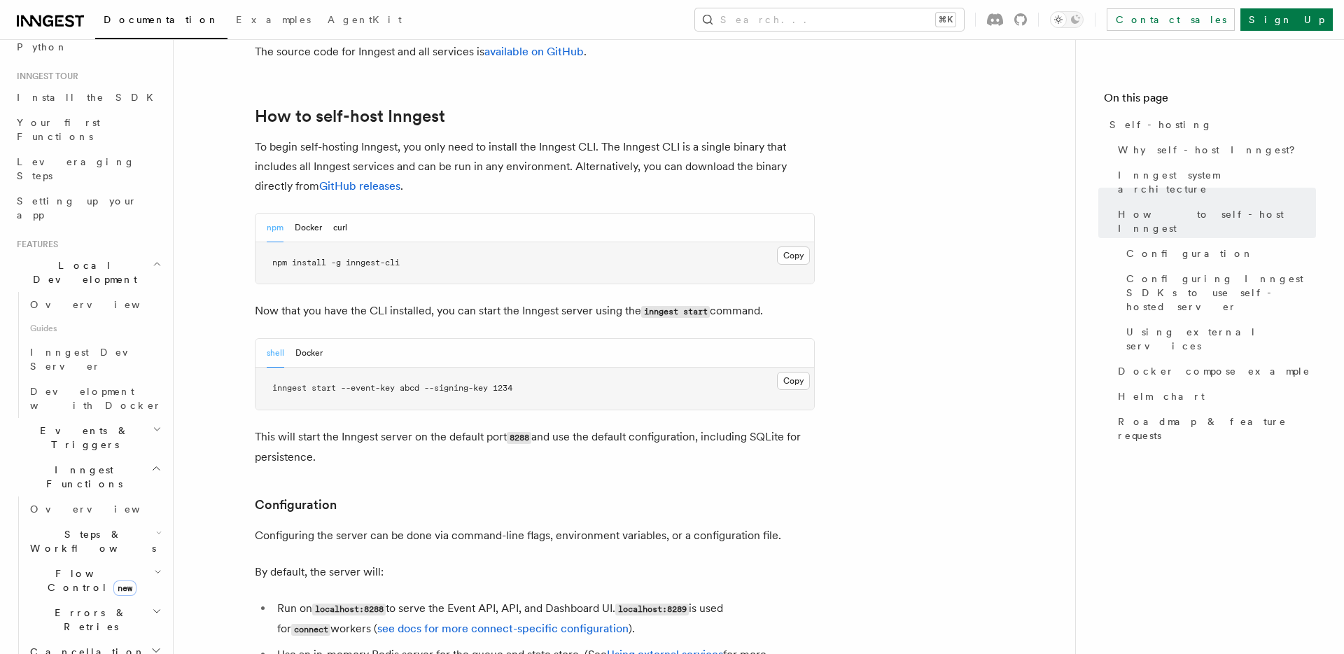
click at [433, 383] on span "inngest start --event-key abcd --signing-key 1234" at bounding box center [392, 388] width 240 height 10
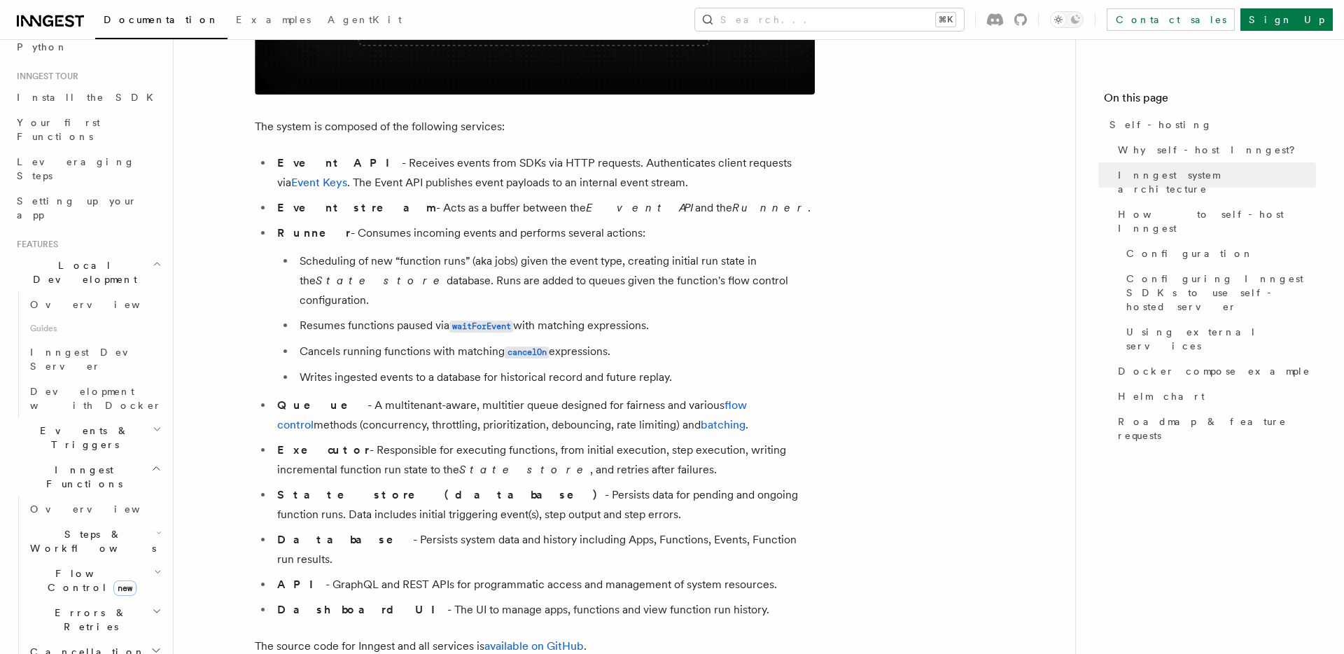
scroll to position [768, 0]
click at [349, 209] on li "Event stream - Acts as a buffer between the Event API and the Runner ." at bounding box center [544, 207] width 542 height 20
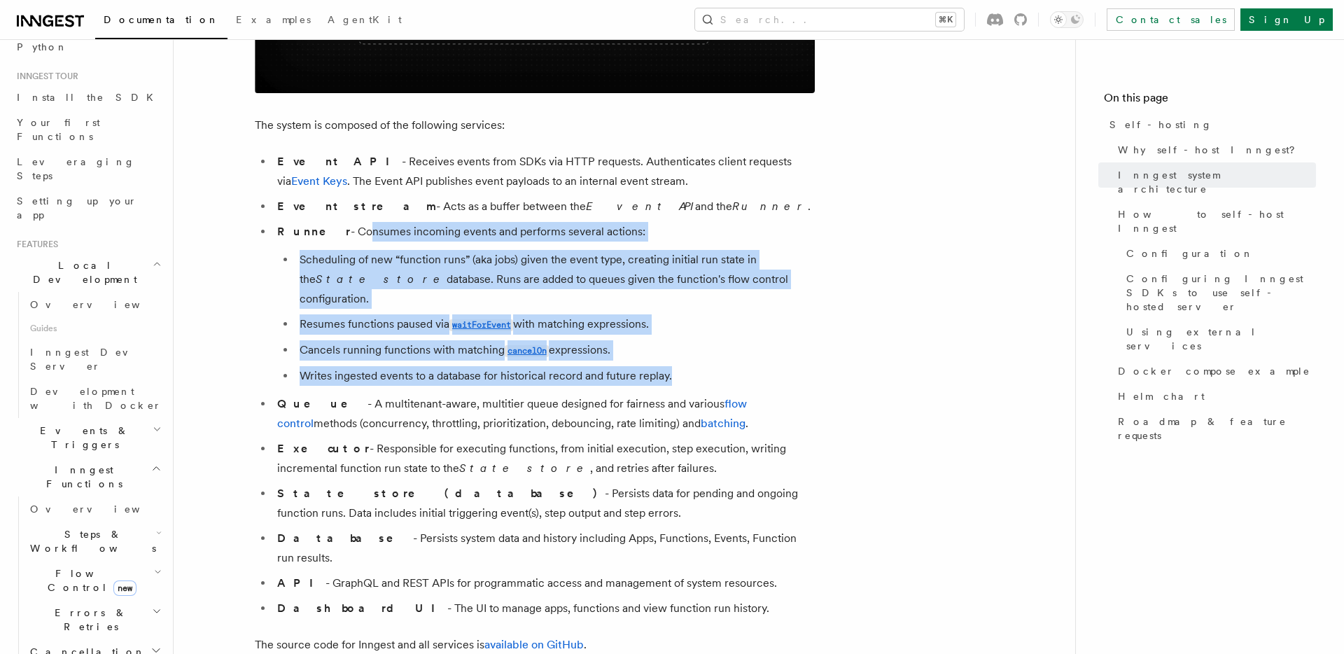
drag, startPoint x: 330, startPoint y: 227, endPoint x: 367, endPoint y: 369, distance: 146.2
click at [367, 369] on ul "Event API - Receives events from SDKs via HTTP requests. Authenticates client r…" at bounding box center [535, 385] width 560 height 466
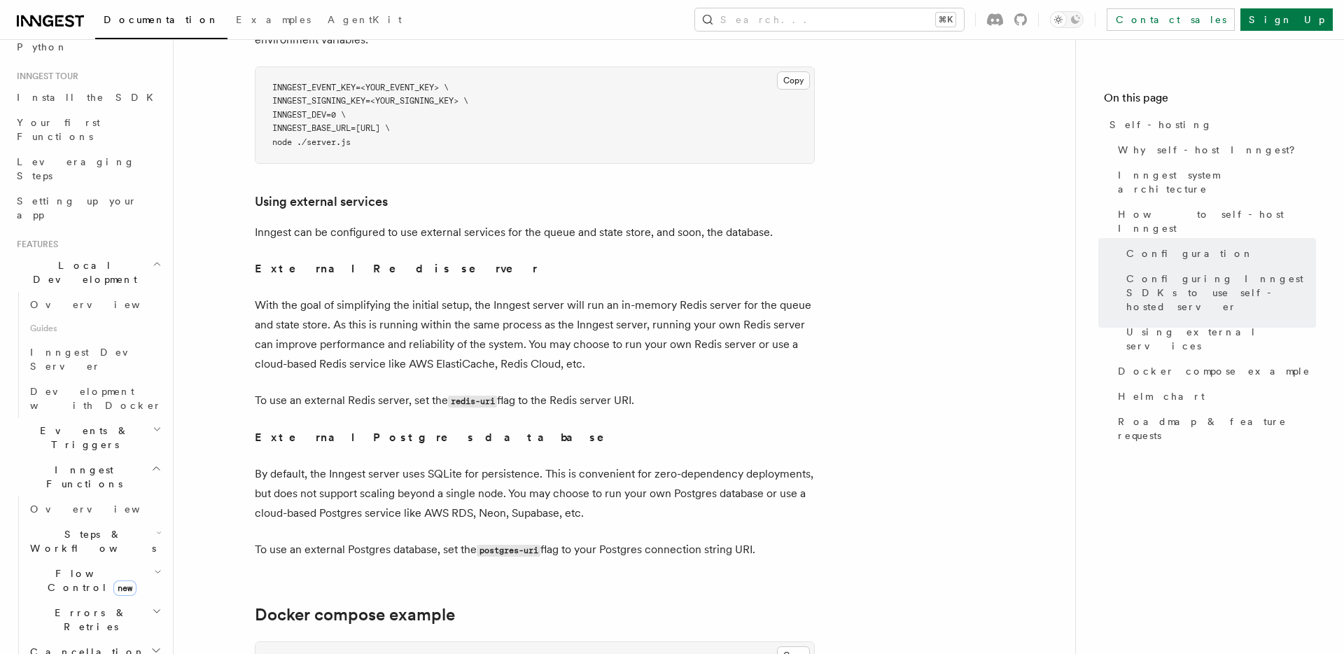
scroll to position [3217, 0]
click at [346, 294] on p "With the goal of simplifying the initial setup, the Inngest server will run an …" at bounding box center [535, 333] width 560 height 78
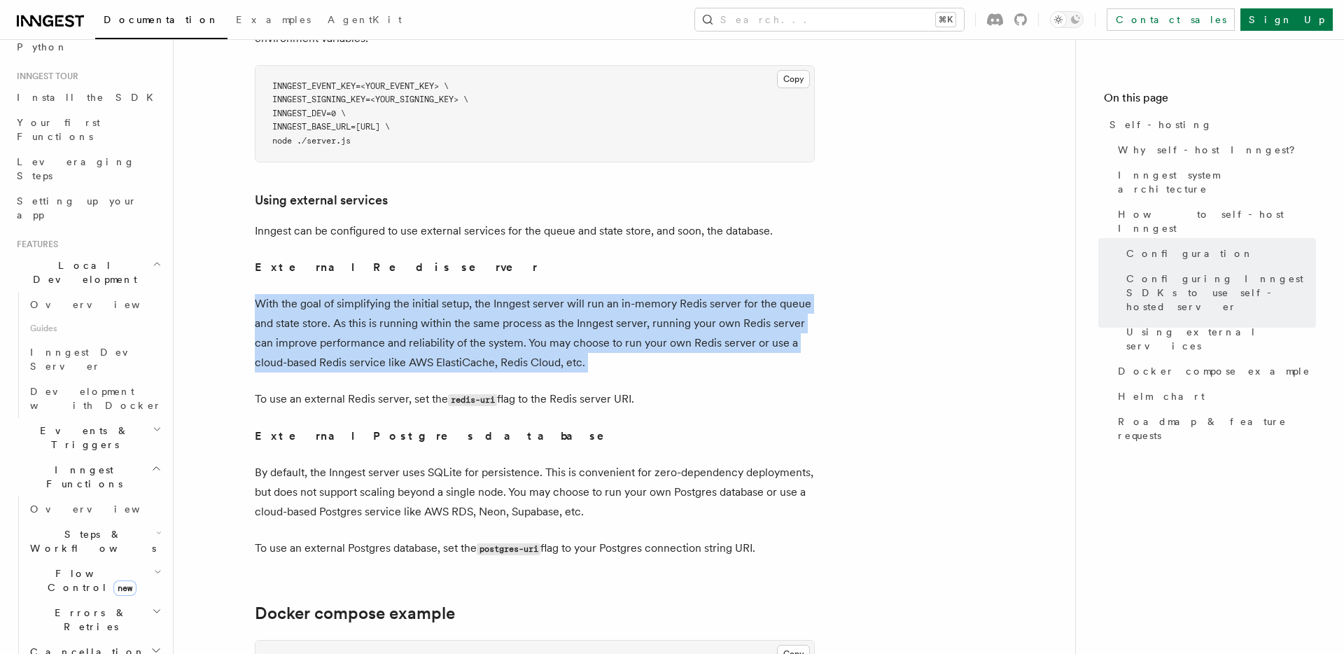
click at [346, 294] on p "With the goal of simplifying the initial setup, the Inngest server will run an …" at bounding box center [535, 333] width 560 height 78
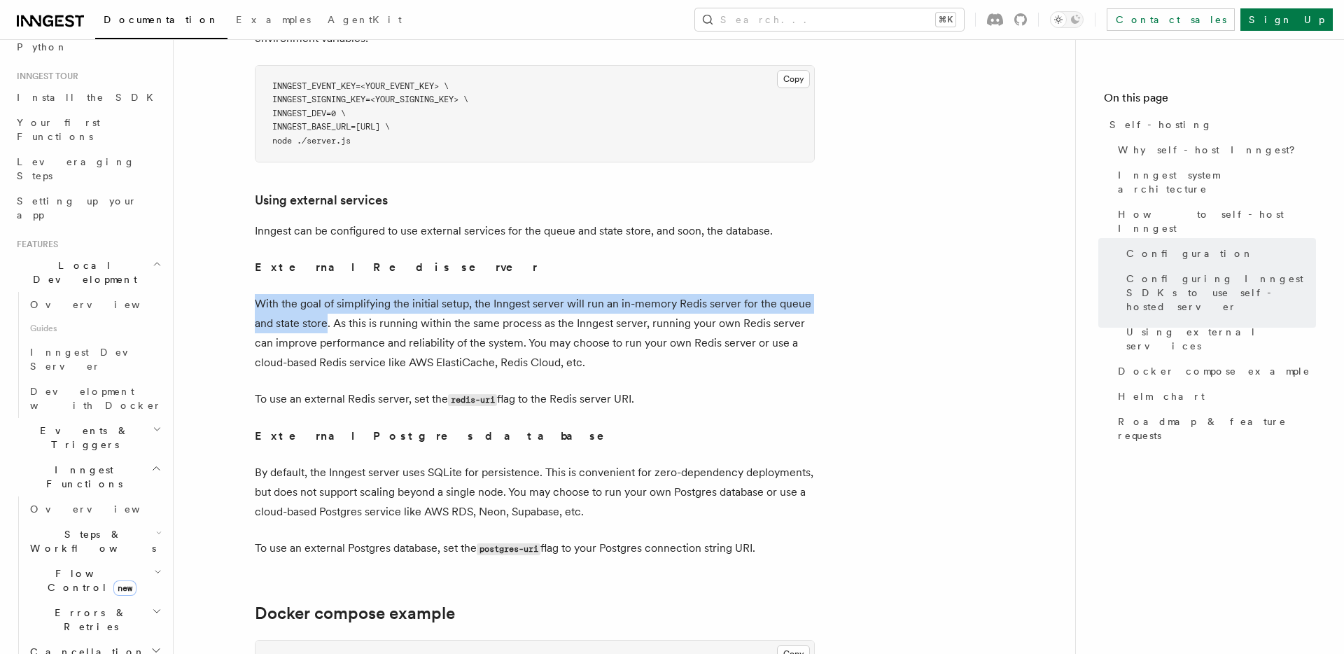
drag, startPoint x: 326, startPoint y: 288, endPoint x: 329, endPoint y: 246, distance: 42.1
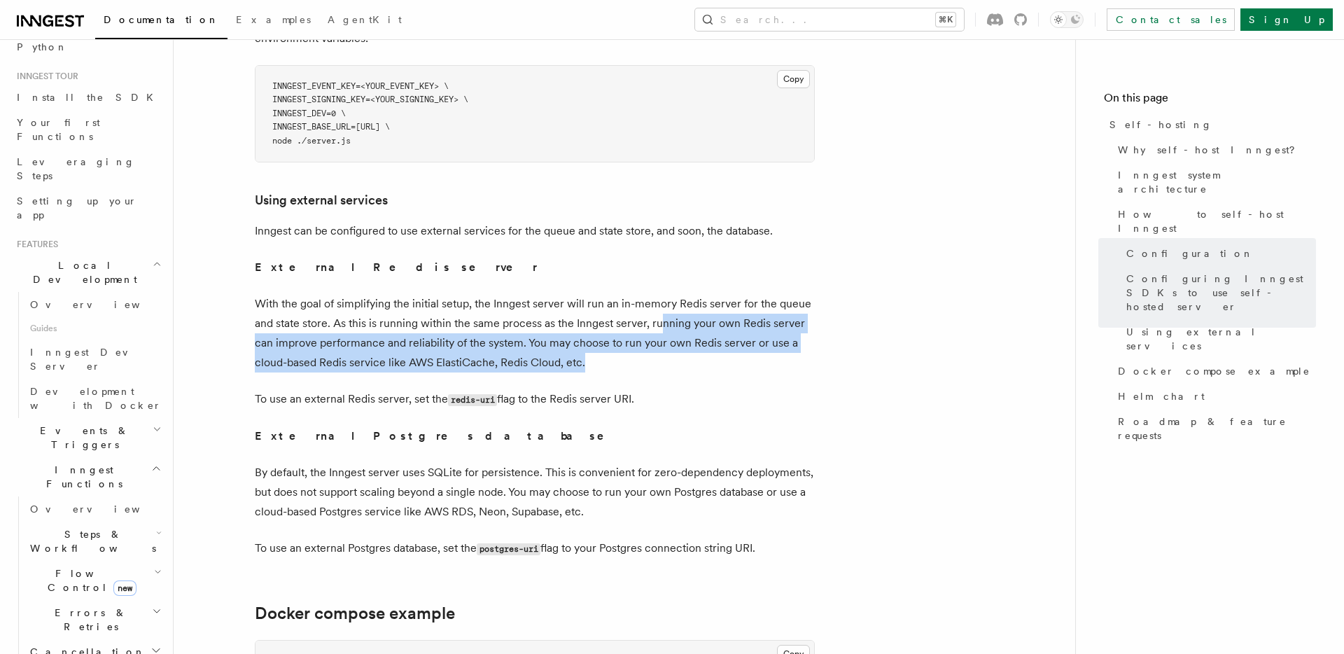
drag, startPoint x: 660, startPoint y: 281, endPoint x: 659, endPoint y: 329, distance: 48.3
click at [659, 329] on p "With the goal of simplifying the initial setup, the Inngest server will run an …" at bounding box center [535, 333] width 560 height 78
click at [670, 326] on p "With the goal of simplifying the initial setup, the Inngest server will run an …" at bounding box center [535, 333] width 560 height 78
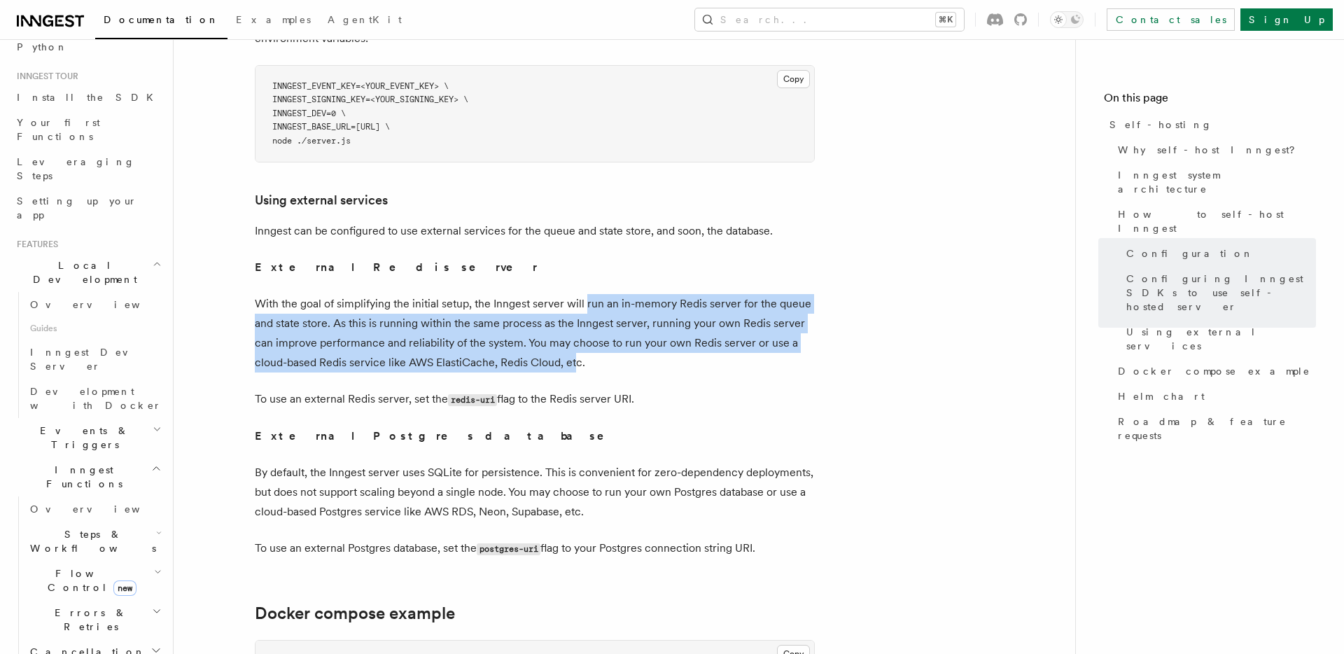
drag, startPoint x: 573, startPoint y: 329, endPoint x: 586, endPoint y: 265, distance: 65.7
click at [586, 294] on p "With the goal of simplifying the initial setup, the Inngest server will run an …" at bounding box center [535, 333] width 560 height 78
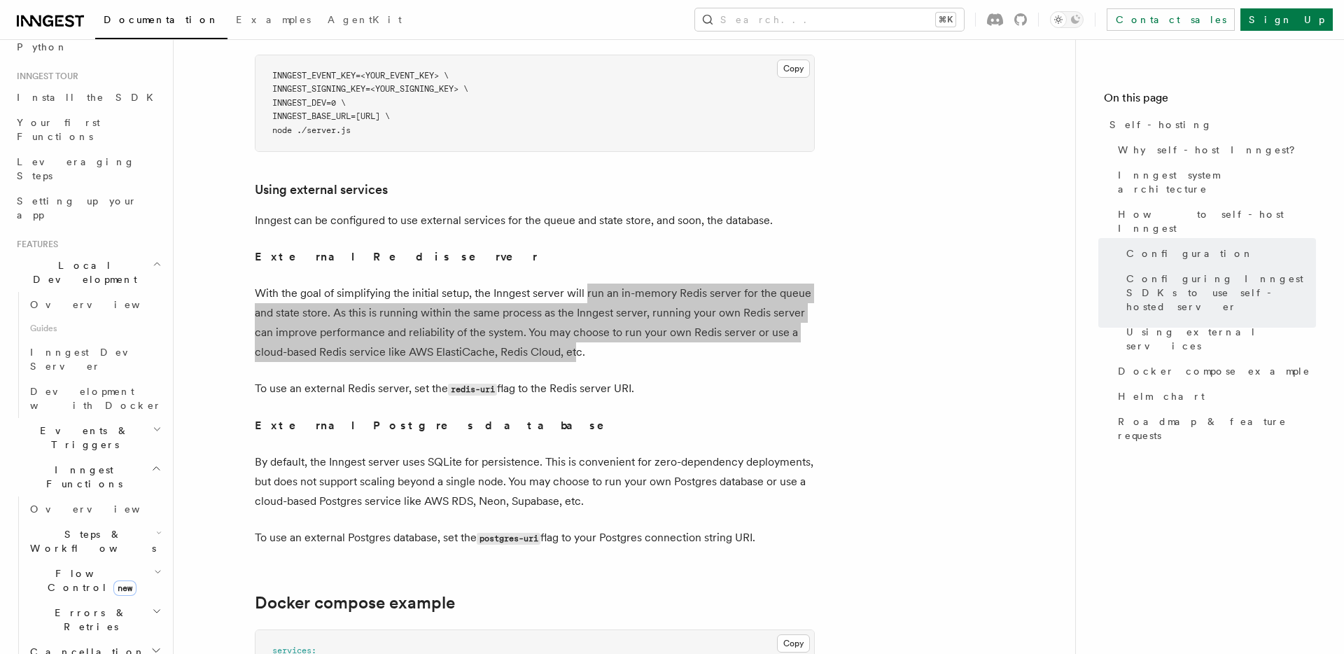
scroll to position [117, 0]
